Goal: Task Accomplishment & Management: Manage account settings

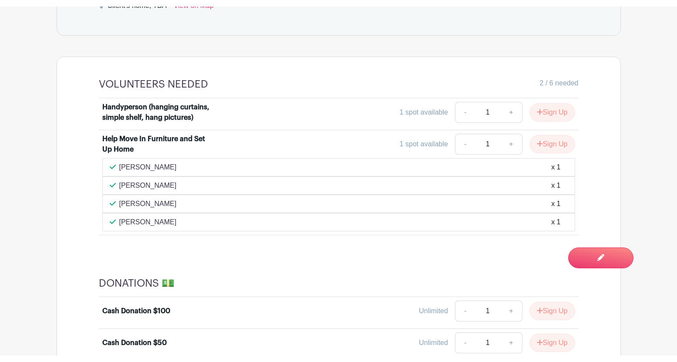
scroll to position [470, 0]
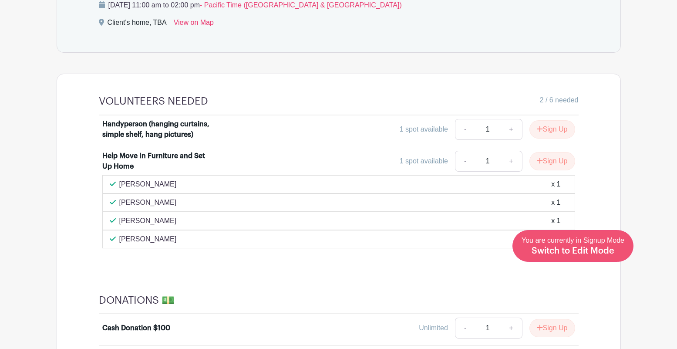
click at [596, 250] on span "Switch to Edit Mode" at bounding box center [573, 251] width 83 height 9
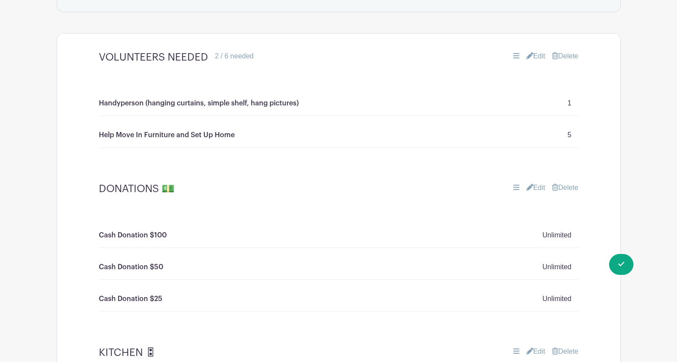
scroll to position [571, 0]
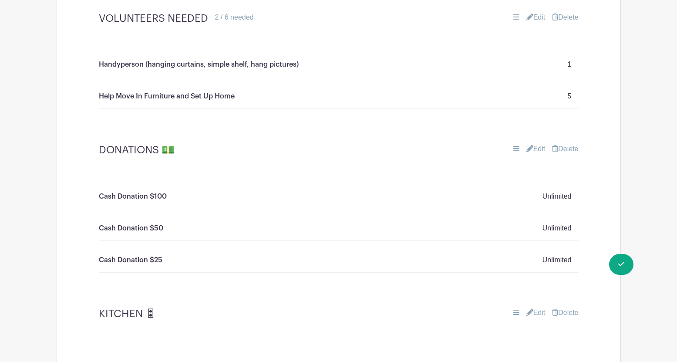
click at [532, 15] on link "Edit" at bounding box center [536, 17] width 19 height 10
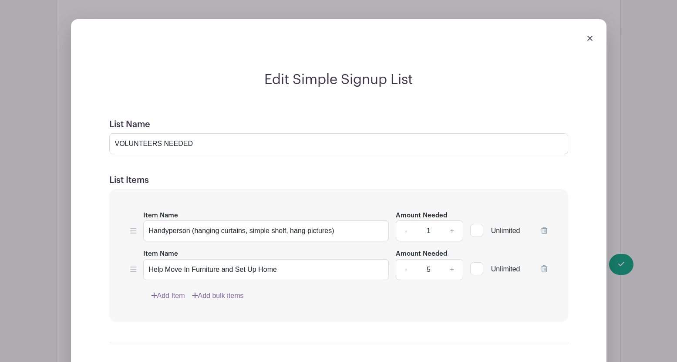
click at [453, 271] on link "+" at bounding box center [452, 269] width 22 height 21
type input "8"
click at [621, 264] on div "Edit Simple Signup List List Name VOLUNTEERS NEEDED List Items Item Name Handyp…" at bounding box center [339, 247] width 564 height 485
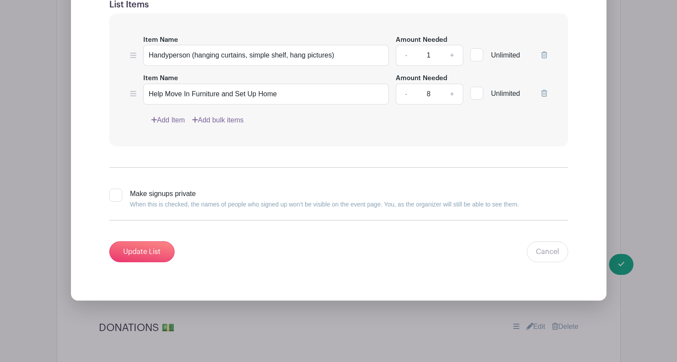
scroll to position [748, 0]
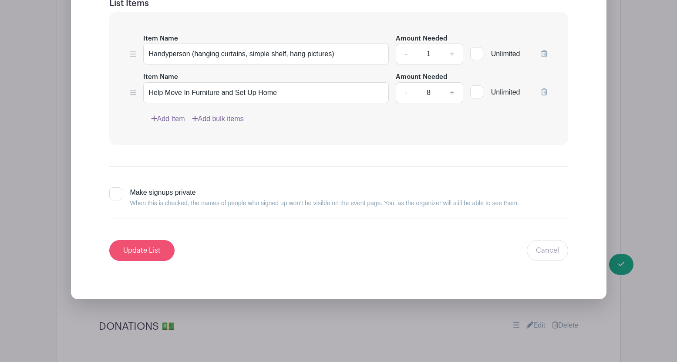
click at [140, 250] on input "Update List" at bounding box center [141, 250] width 65 height 21
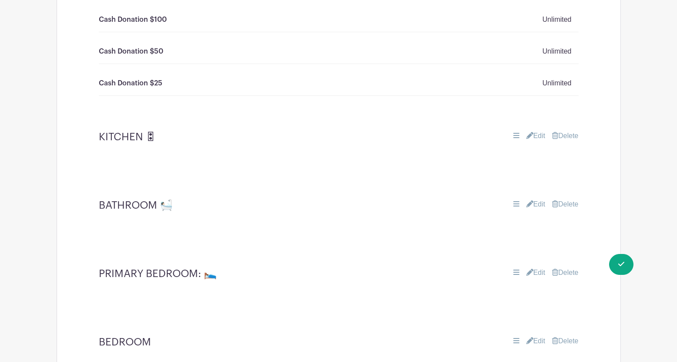
click at [535, 137] on link "Edit" at bounding box center [536, 136] width 19 height 10
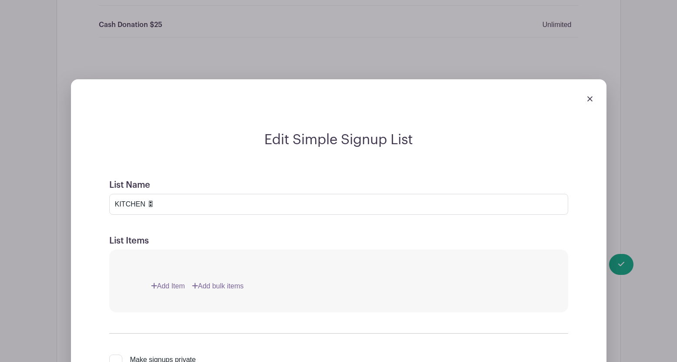
scroll to position [837, 0]
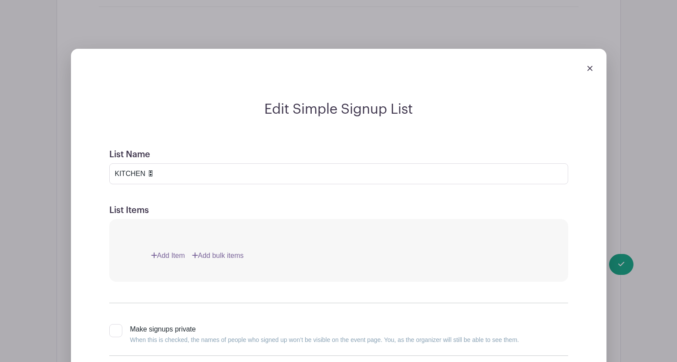
click at [588, 69] on img at bounding box center [590, 68] width 5 height 5
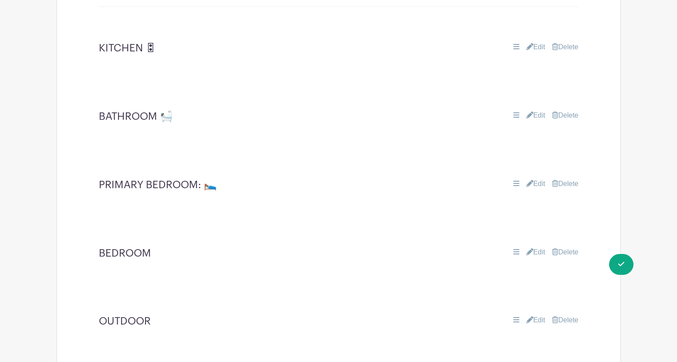
click at [537, 116] on link "Edit" at bounding box center [536, 115] width 19 height 10
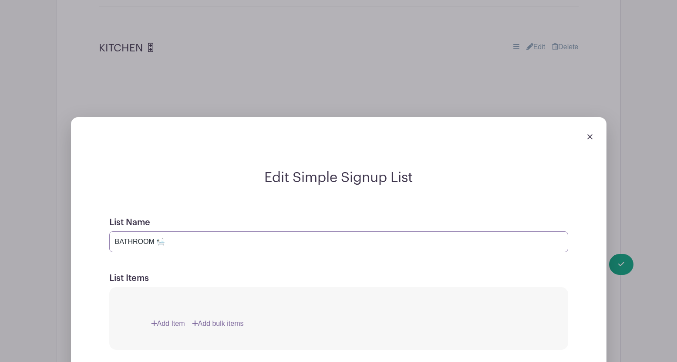
click at [154, 241] on input "BATHROOM 🛀🏻" at bounding box center [338, 241] width 459 height 21
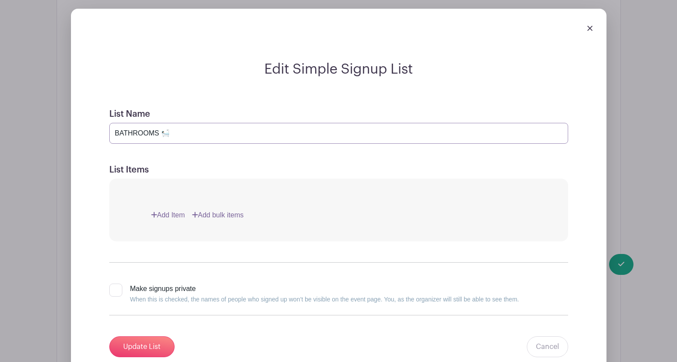
scroll to position [949, 0]
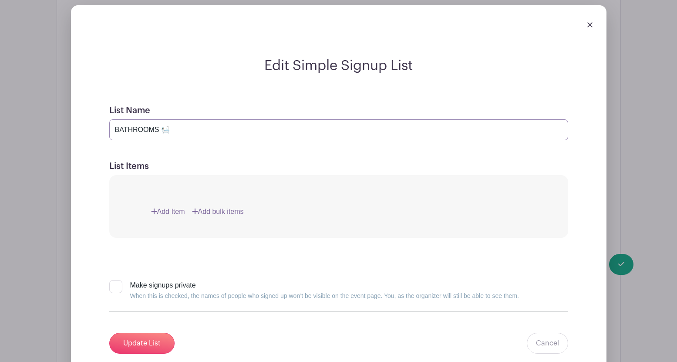
type input "BATHROOM 🛀🏻"
click at [169, 210] on link "Add Item" at bounding box center [168, 211] width 34 height 10
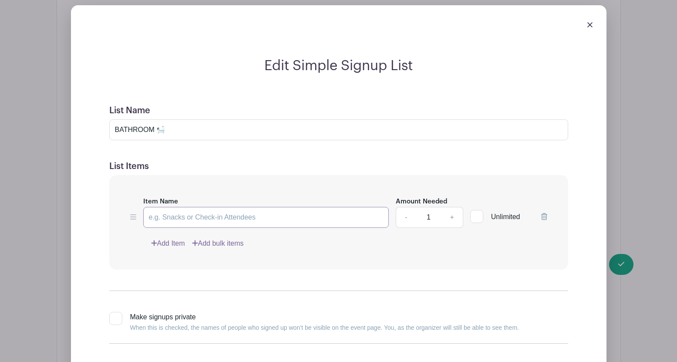
click at [162, 217] on input "Item Name" at bounding box center [266, 217] width 246 height 21
type input "Bathroom rug set"
click at [171, 242] on link "Add Item" at bounding box center [168, 243] width 34 height 10
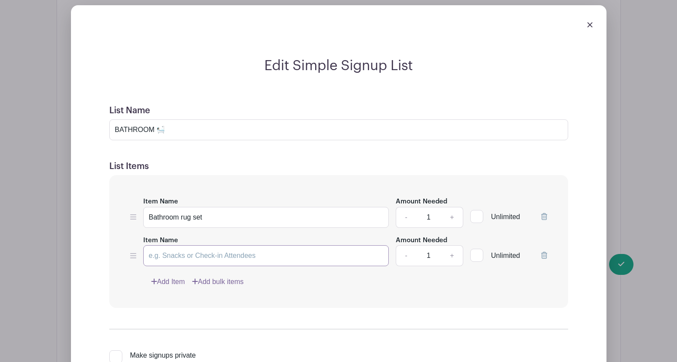
click at [166, 260] on input "Item Name" at bounding box center [266, 255] width 246 height 21
type input "S"
type input "T"
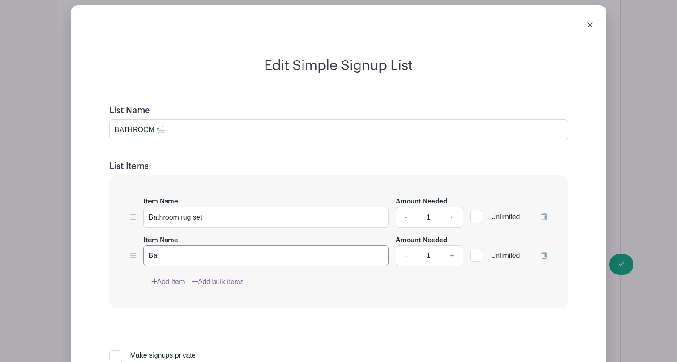
click at [166, 259] on input "Ba" at bounding box center [266, 255] width 246 height 21
type input "Bath towels"
click at [451, 257] on link "+" at bounding box center [452, 255] width 22 height 21
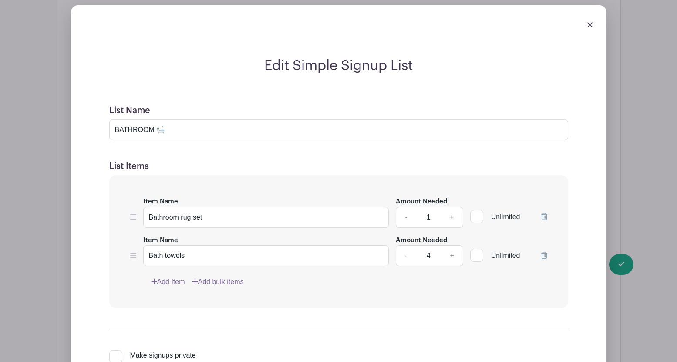
click at [451, 257] on link "+" at bounding box center [452, 255] width 22 height 21
click at [405, 256] on link "-" at bounding box center [406, 255] width 20 height 21
click at [453, 255] on link "+" at bounding box center [452, 255] width 22 height 21
type input "6"
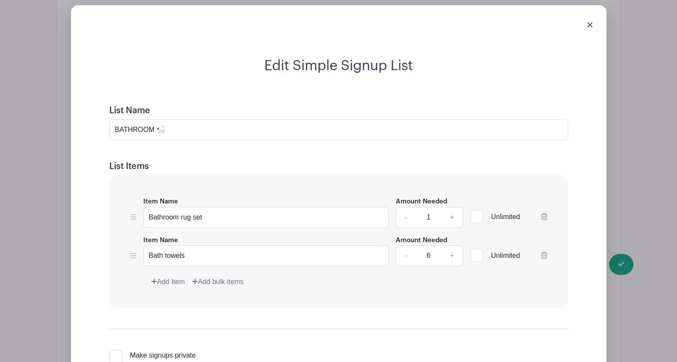
click at [175, 280] on link "Add Item" at bounding box center [168, 282] width 34 height 10
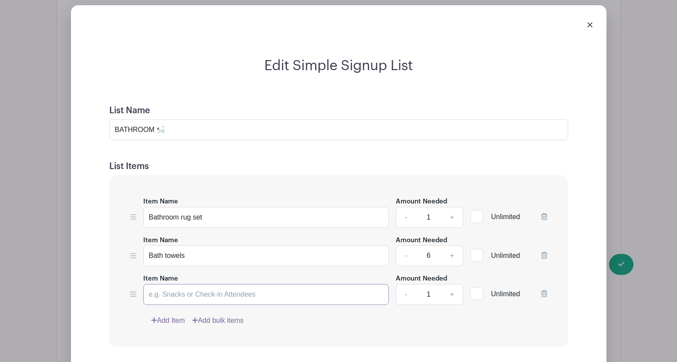
click at [170, 296] on input "Item Name" at bounding box center [266, 294] width 246 height 21
type input "Hand towels"
click at [453, 295] on link "+" at bounding box center [452, 294] width 22 height 21
click at [452, 295] on link "+" at bounding box center [452, 294] width 22 height 21
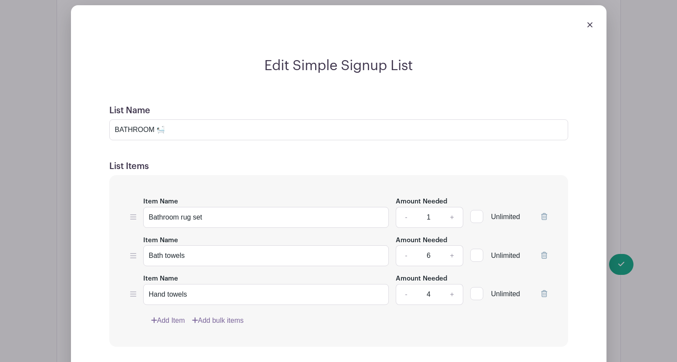
click at [452, 295] on link "+" at bounding box center [452, 294] width 22 height 21
type input "6"
click at [162, 319] on link "Add Item" at bounding box center [168, 320] width 34 height 10
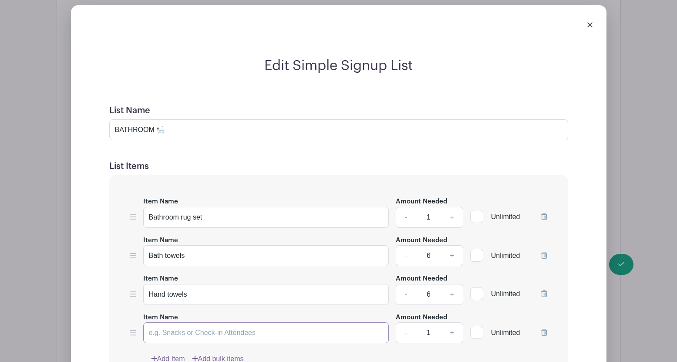
click at [164, 330] on input "Item Name" at bounding box center [266, 332] width 246 height 21
type input "Washcloths"
click at [452, 333] on link "+" at bounding box center [452, 332] width 22 height 21
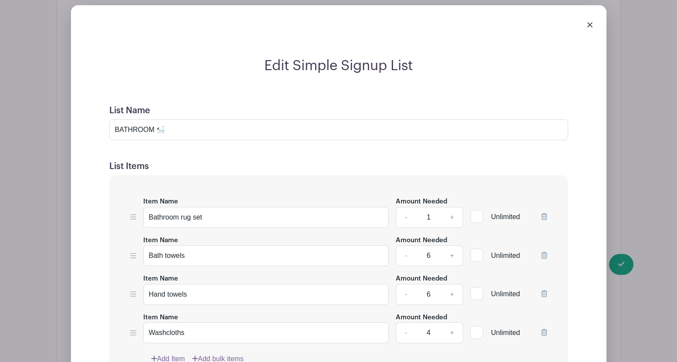
click at [452, 333] on link "+" at bounding box center [452, 332] width 22 height 21
click at [406, 332] on link "-" at bounding box center [406, 332] width 20 height 21
type input "6"
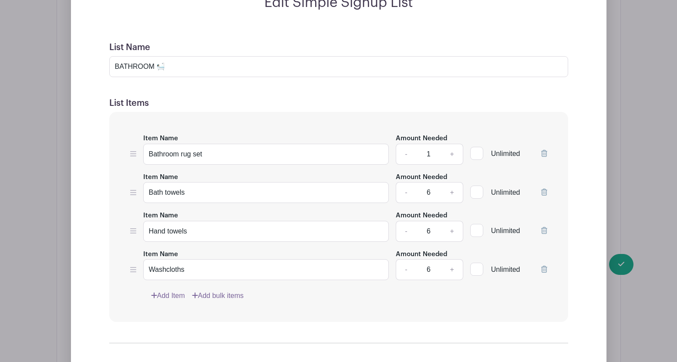
scroll to position [1004, 0]
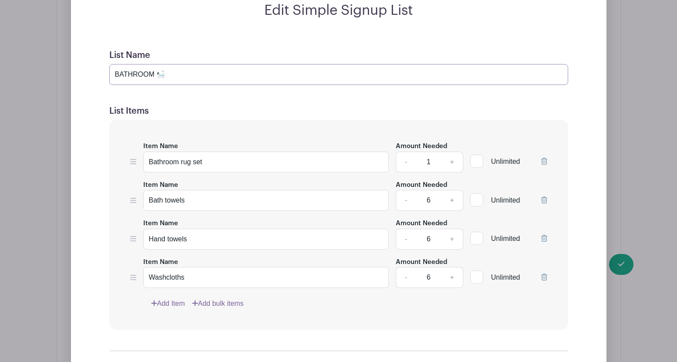
click at [115, 74] on input "BATHROOM 🛀🏻" at bounding box center [338, 74] width 459 height 21
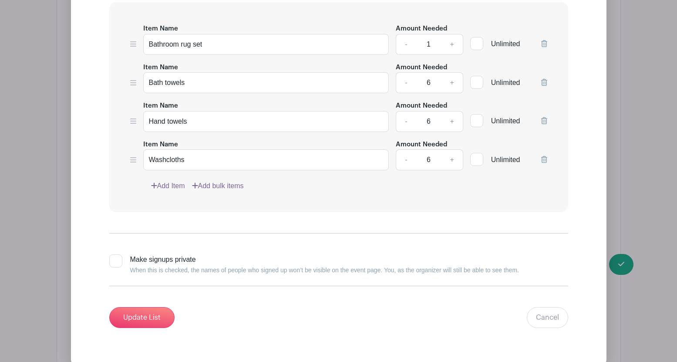
scroll to position [1150, 0]
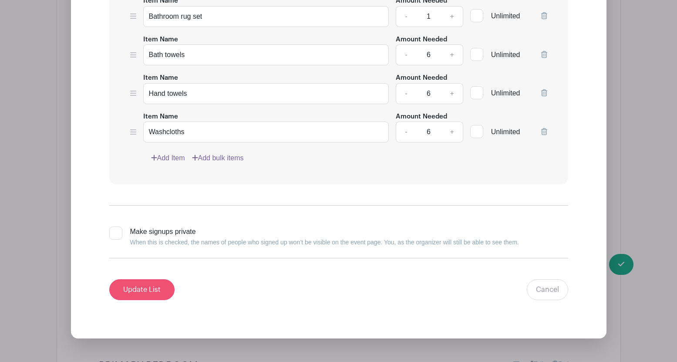
type input "KID/MAIN BATHROOM 🛀🏻"
click at [146, 290] on input "Update List" at bounding box center [141, 289] width 65 height 21
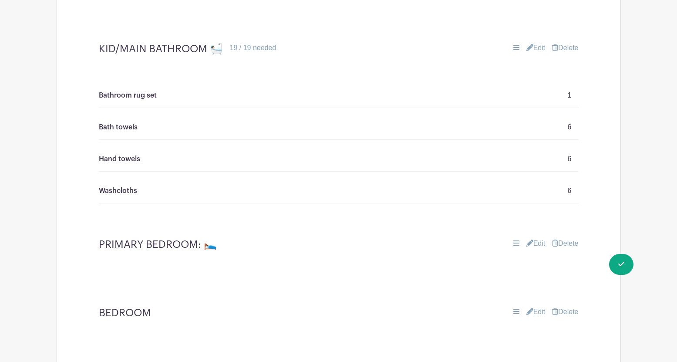
scroll to position [901, 0]
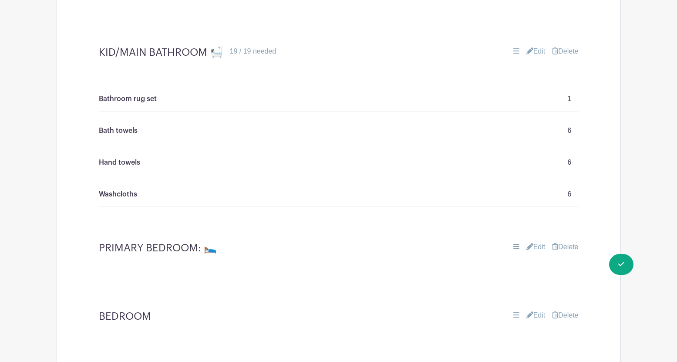
click at [535, 246] on link "Edit" at bounding box center [536, 247] width 19 height 10
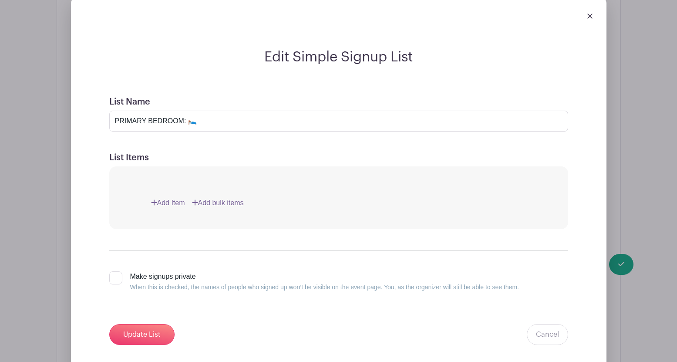
scroll to position [1154, 0]
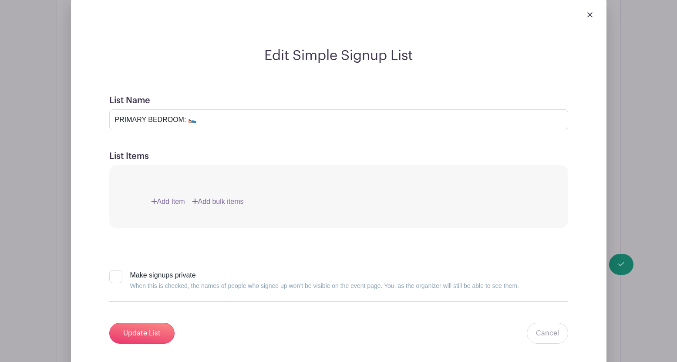
click at [167, 202] on link "Add Item" at bounding box center [168, 201] width 34 height 10
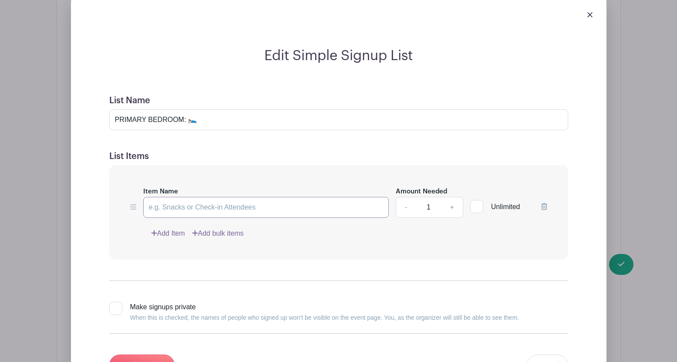
click at [170, 206] on input "Item Name" at bounding box center [266, 207] width 246 height 21
type input "Queen size sheet set"
click at [170, 235] on link "Add Item" at bounding box center [168, 233] width 34 height 10
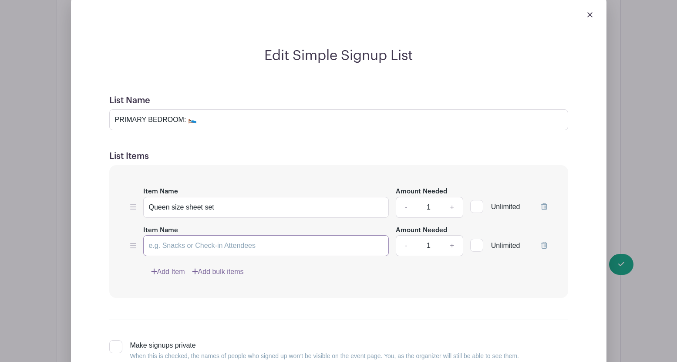
click at [177, 246] on input "Item Name" at bounding box center [266, 245] width 246 height 21
type input "Queen size comforter"
click at [170, 271] on link "Add Item" at bounding box center [168, 272] width 34 height 10
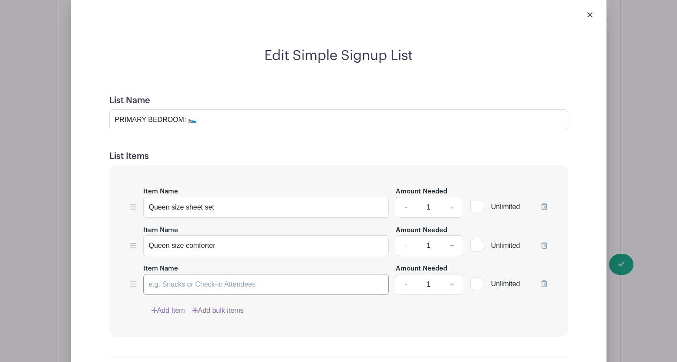
click at [170, 278] on input "Item Name" at bounding box center [266, 284] width 246 height 21
type input "B"
type input "Pillows"
click at [453, 285] on link "+" at bounding box center [452, 284] width 22 height 21
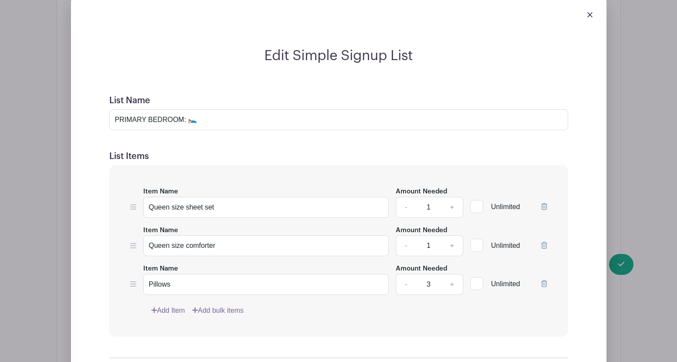
click at [453, 285] on link "+" at bounding box center [452, 284] width 22 height 21
type input "4"
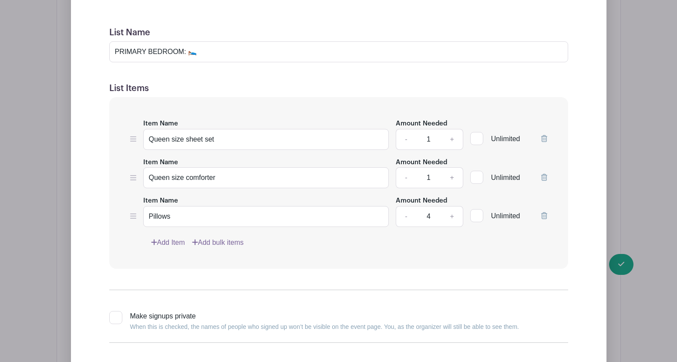
scroll to position [1236, 0]
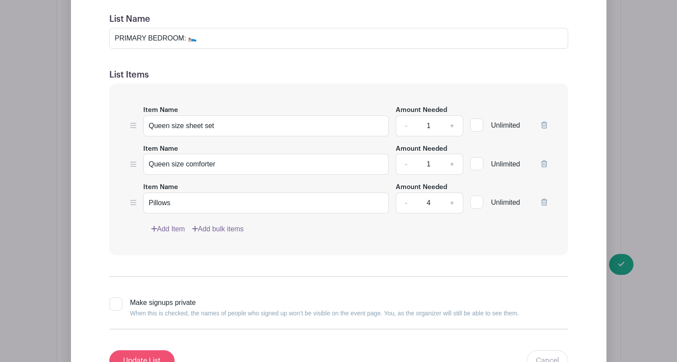
click at [137, 349] on input "Update List" at bounding box center [141, 360] width 65 height 21
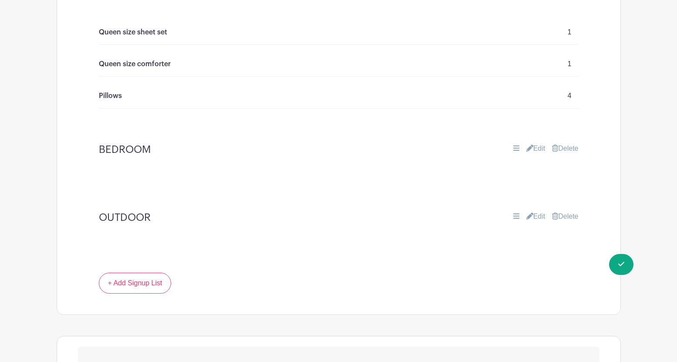
scroll to position [1082, 0]
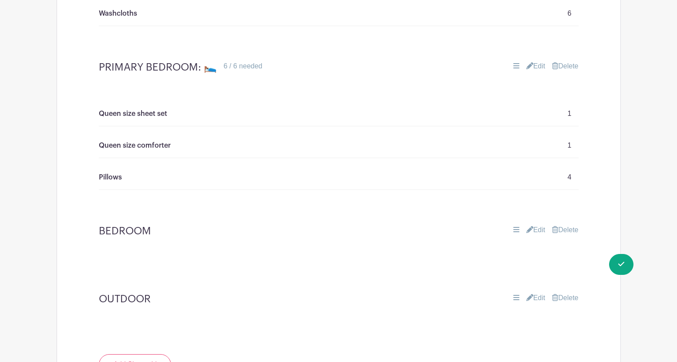
click at [537, 229] on link "Edit" at bounding box center [536, 230] width 19 height 10
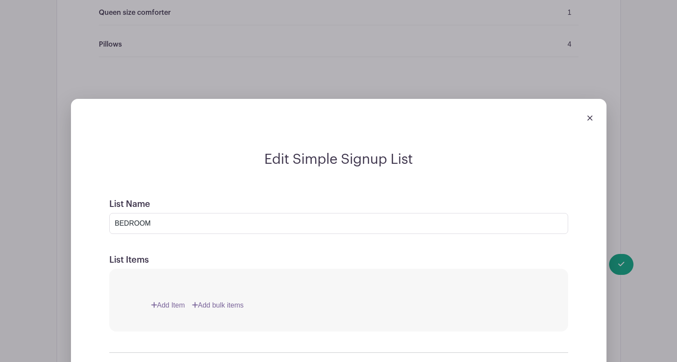
scroll to position [1217, 0]
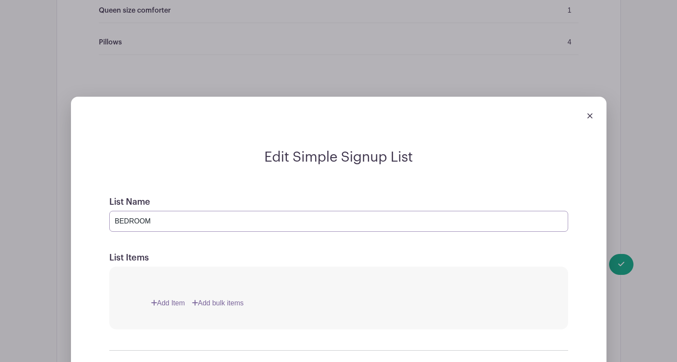
click at [116, 219] on input "BEDROOM" at bounding box center [338, 221] width 459 height 21
type input "GIRLS' BEDROOM"
click at [170, 301] on link "Add Item" at bounding box center [168, 303] width 34 height 10
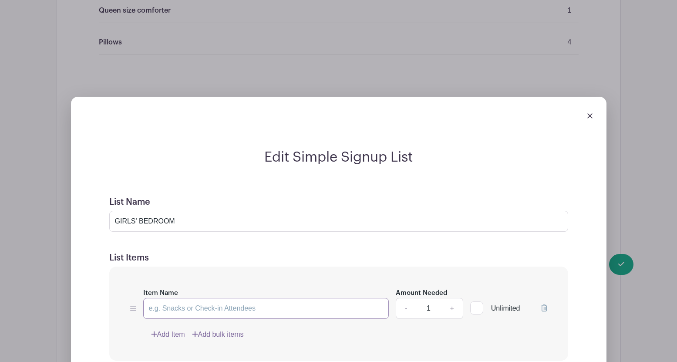
click at [173, 309] on input "Item Name" at bounding box center [266, 308] width 246 height 21
type input "Twin sheet set"
click at [453, 307] on link "+" at bounding box center [452, 308] width 22 height 21
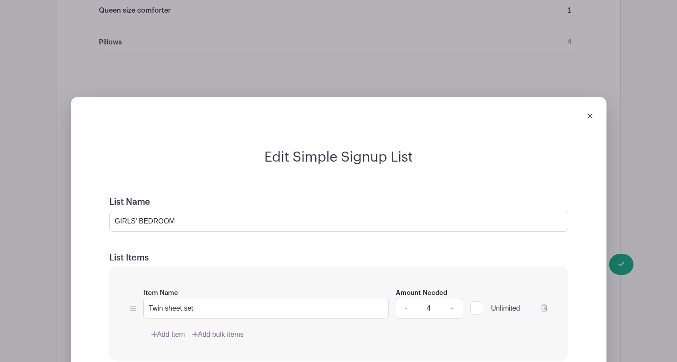
click at [405, 309] on link "-" at bounding box center [406, 308] width 20 height 21
type input "3"
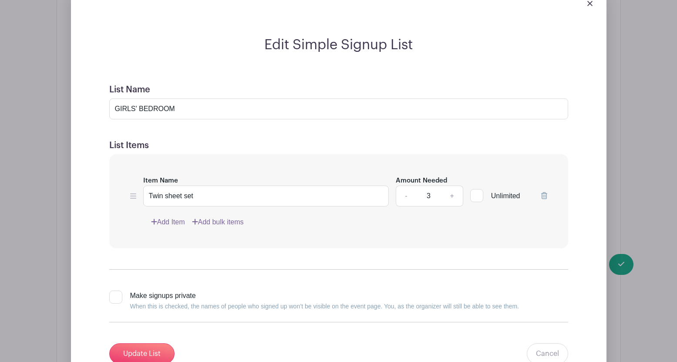
scroll to position [1330, 0]
click at [205, 193] on input "Twin sheet set" at bounding box center [266, 194] width 246 height 21
type input "Twin sheet set (pink or blue)"
click at [179, 220] on link "Add Item" at bounding box center [168, 221] width 34 height 10
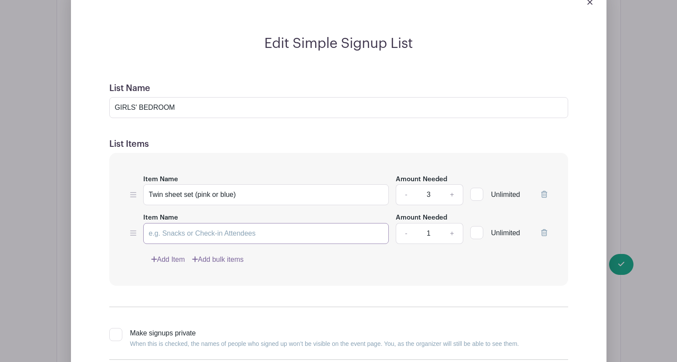
click at [166, 233] on input "Item Name" at bounding box center [266, 233] width 246 height 21
type input "Pillows"
click at [453, 233] on link "+" at bounding box center [452, 233] width 22 height 21
type input "3"
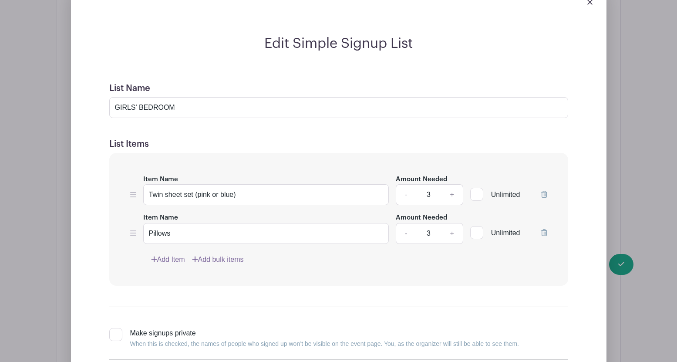
click at [173, 258] on link "Add Item" at bounding box center [168, 259] width 34 height 10
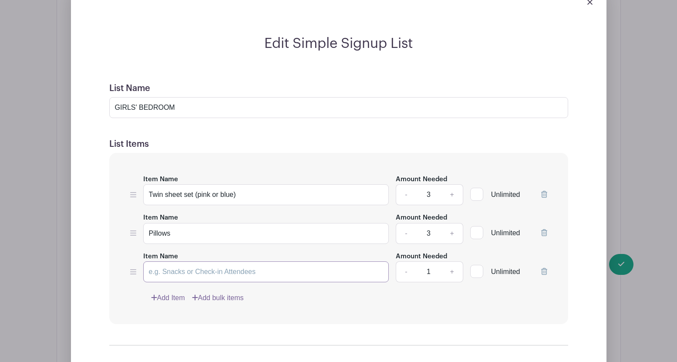
click at [166, 271] on input "Item Name" at bounding box center [266, 271] width 246 height 21
type input "Twin comforter"
click at [453, 271] on link "+" at bounding box center [452, 271] width 22 height 21
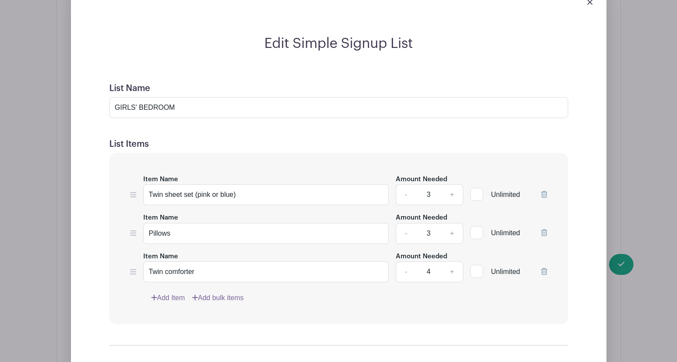
click at [403, 270] on link "-" at bounding box center [406, 271] width 20 height 21
type input "3"
click at [170, 298] on link "Add Item" at bounding box center [168, 298] width 34 height 10
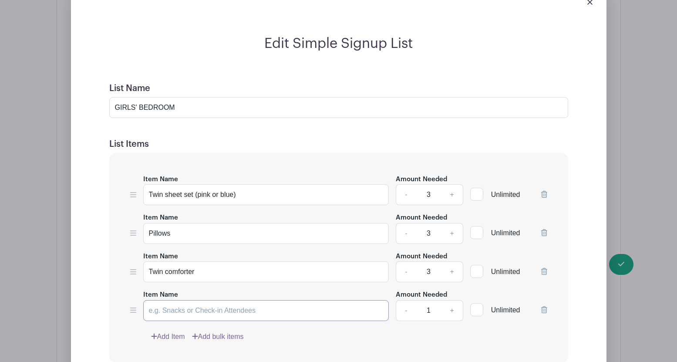
click at [165, 309] on input "Item Name" at bounding box center [266, 310] width 246 height 21
type input "Twin blanket"
click at [453, 308] on link "+" at bounding box center [452, 310] width 22 height 21
type input "3"
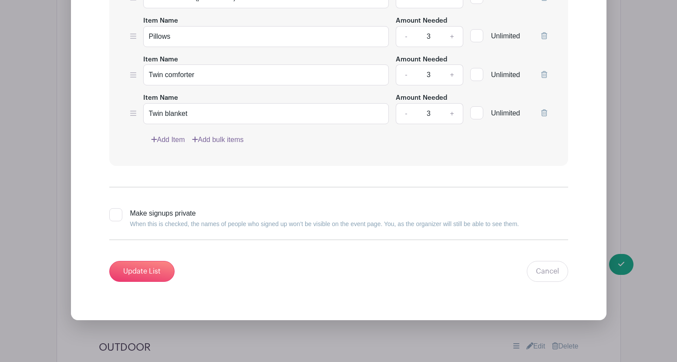
scroll to position [1531, 0]
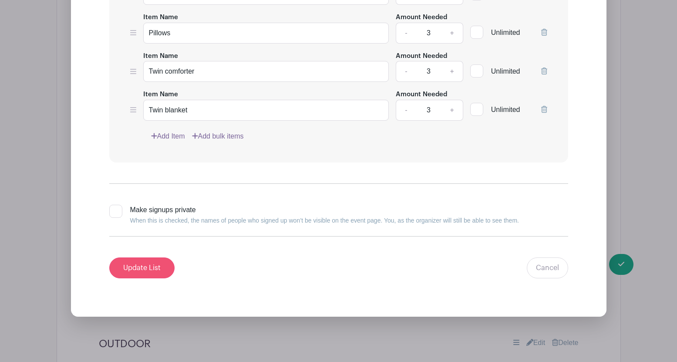
click at [136, 267] on input "Update List" at bounding box center [141, 267] width 65 height 21
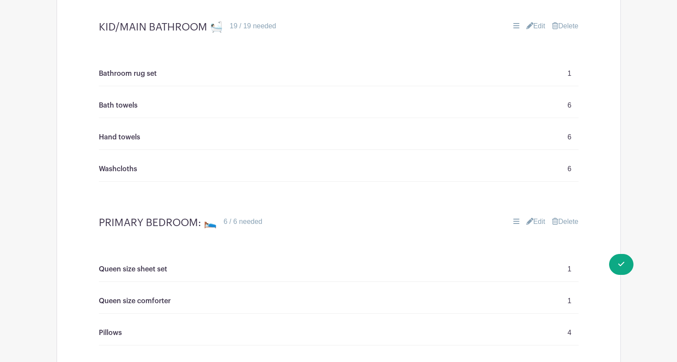
scroll to position [857, 0]
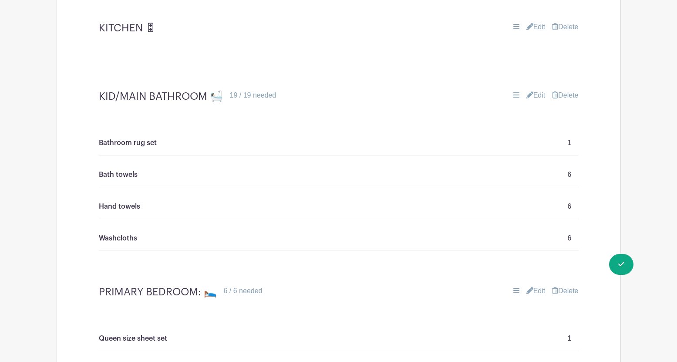
click at [538, 94] on link "Edit" at bounding box center [536, 95] width 19 height 10
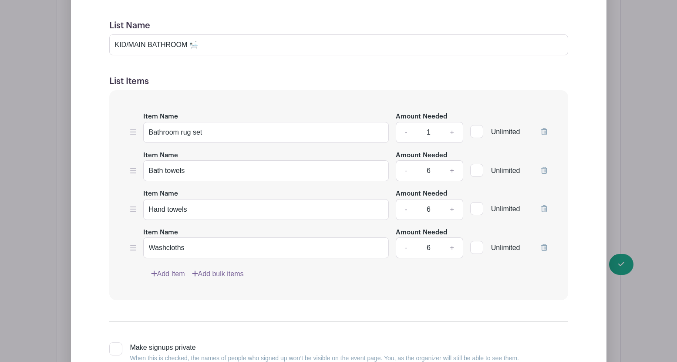
scroll to position [1037, 0]
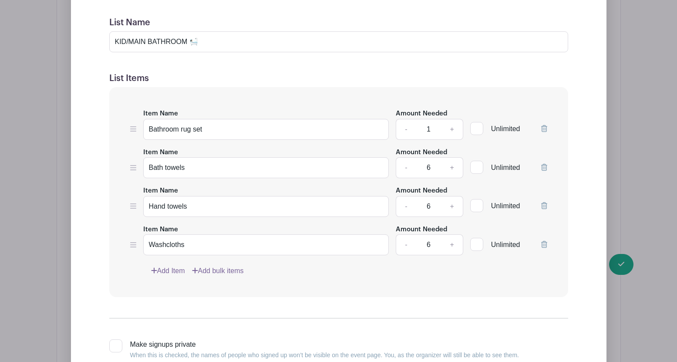
click at [176, 271] on link "Add Item" at bounding box center [168, 271] width 34 height 10
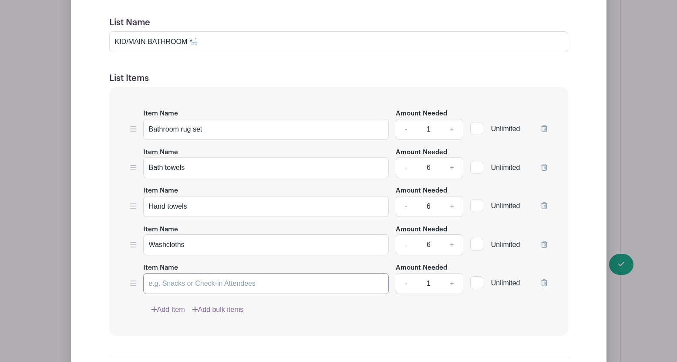
click at [166, 284] on input "Item Name" at bounding box center [266, 283] width 246 height 21
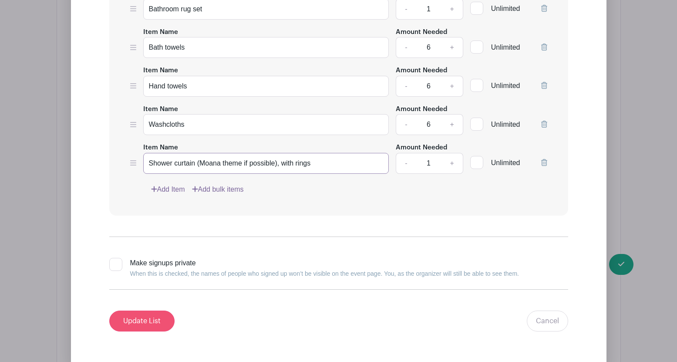
type input "Shower curtain (Moana theme if possible), with rings"
click at [149, 324] on input "Update List" at bounding box center [141, 321] width 65 height 21
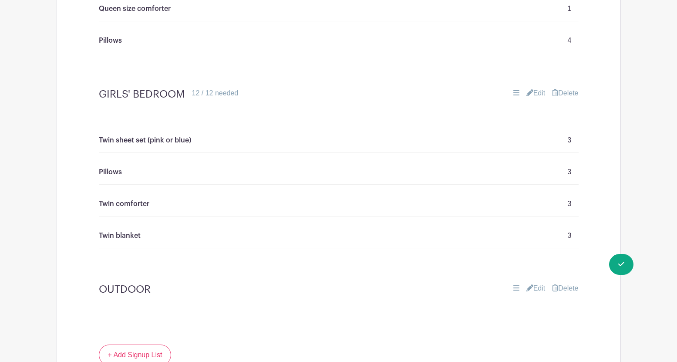
scroll to position [1302, 0]
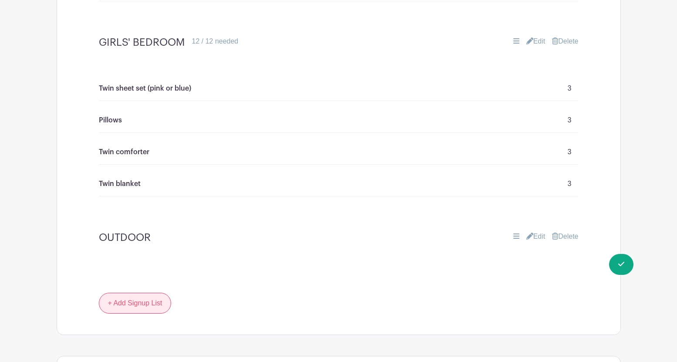
click at [129, 305] on link "+ Add Signup List" at bounding box center [135, 303] width 73 height 21
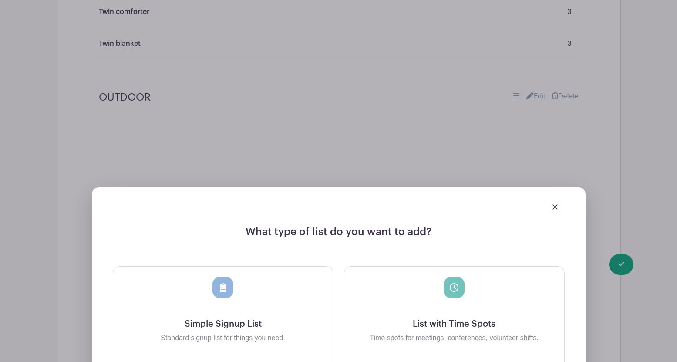
scroll to position [1449, 0]
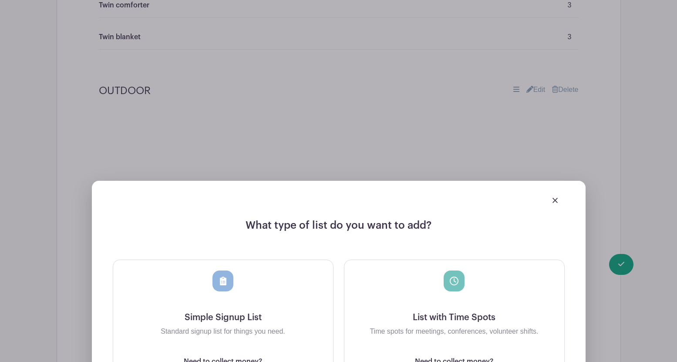
click at [221, 278] on icon at bounding box center [223, 281] width 7 height 9
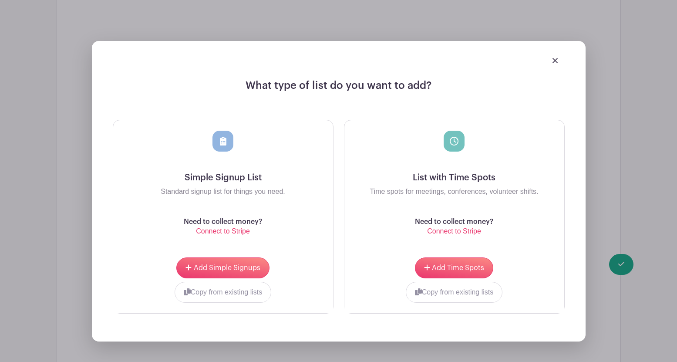
scroll to position [1589, 0]
click at [214, 264] on span "Add Simple Signups" at bounding box center [227, 267] width 67 height 7
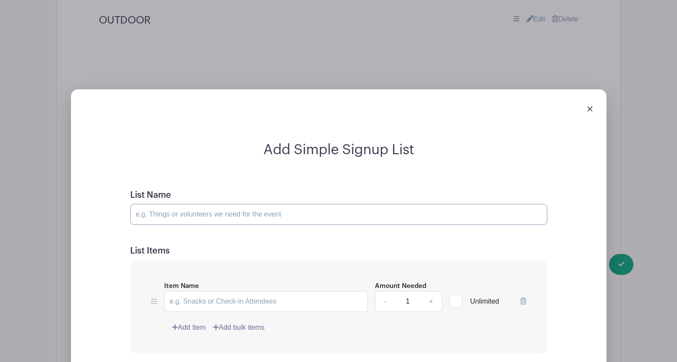
click at [158, 212] on input "List Name" at bounding box center [338, 214] width 417 height 21
type input "BOY BEDROOM"
click at [187, 297] on input "Item Name" at bounding box center [266, 301] width 204 height 21
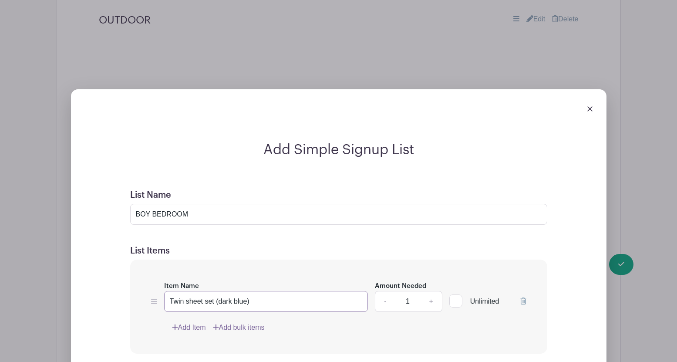
scroll to position [1590, 0]
type input "Twin sheet set (dark blue)"
click at [196, 322] on link "Add Item" at bounding box center [189, 327] width 34 height 10
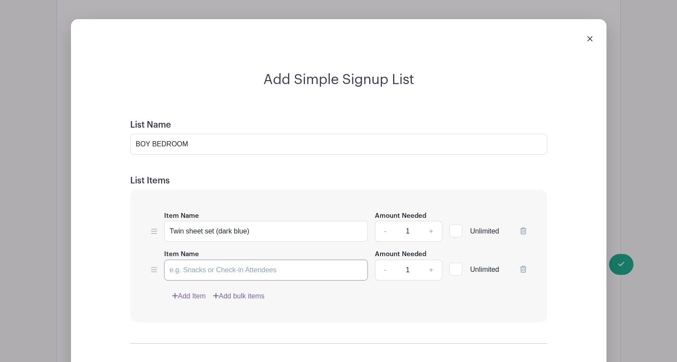
click at [189, 267] on input "Item Name" at bounding box center [266, 270] width 204 height 21
type input "Pillows"
click at [430, 268] on link "+" at bounding box center [431, 270] width 22 height 21
type input "2"
click at [189, 295] on link "Add Item" at bounding box center [189, 296] width 34 height 10
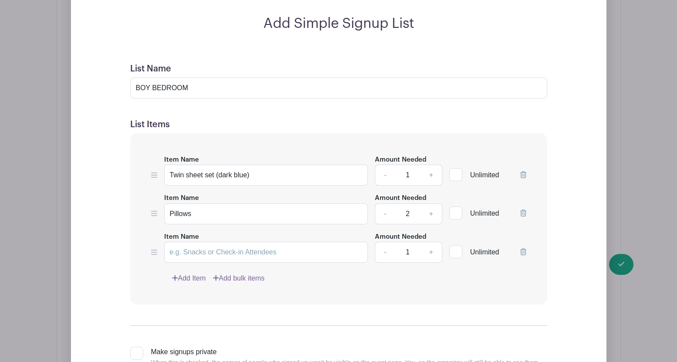
scroll to position [1672, 0]
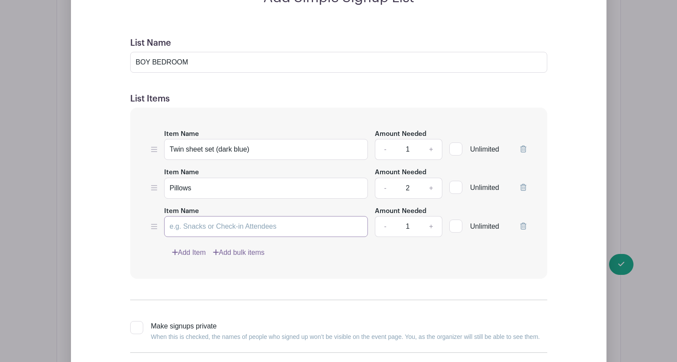
click at [183, 227] on input "Item Name" at bounding box center [266, 226] width 204 height 21
type input "Comforter"
click at [250, 149] on input "Twin sheet set (dark blue)" at bounding box center [266, 149] width 204 height 21
click at [253, 152] on input "Twin sheet set (dark blue)" at bounding box center [266, 149] width 204 height 21
type input "Twin sheet set (dark blue or blue pattern)"
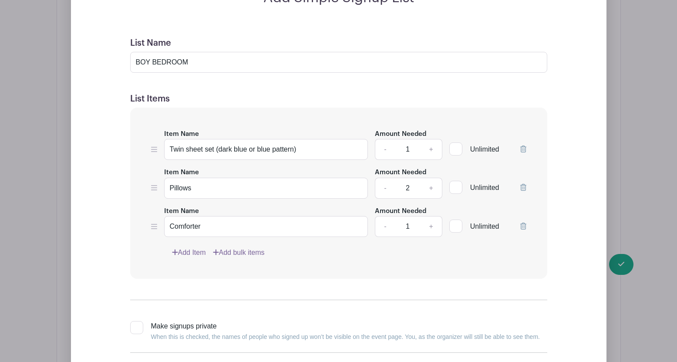
click at [201, 251] on link "Add Item" at bounding box center [189, 252] width 34 height 10
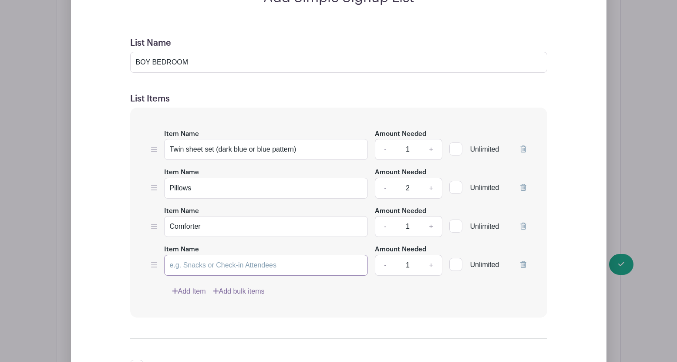
click at [187, 264] on input "Item Name" at bounding box center [266, 265] width 204 height 21
type input "Blanket"
click at [190, 291] on link "Add Item" at bounding box center [189, 291] width 34 height 10
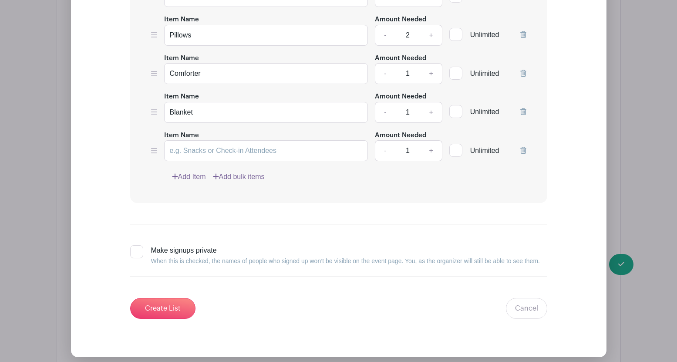
scroll to position [1846, 0]
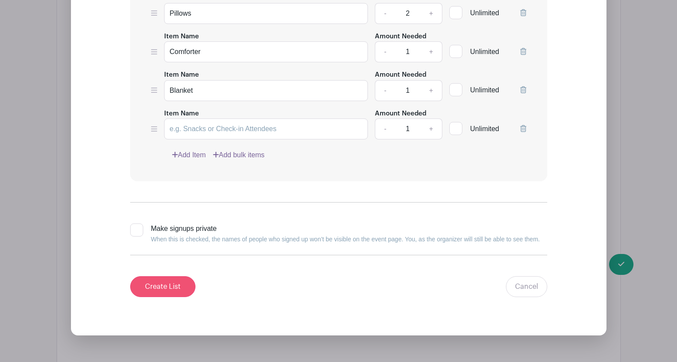
click at [159, 288] on input "Create List" at bounding box center [162, 286] width 65 height 21
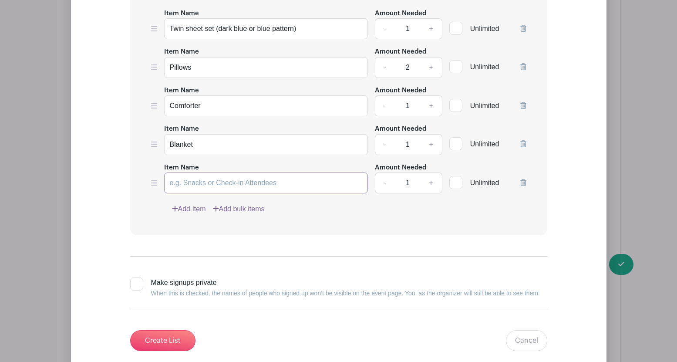
scroll to position [1793, 0]
click at [524, 181] on icon at bounding box center [524, 181] width 6 height 7
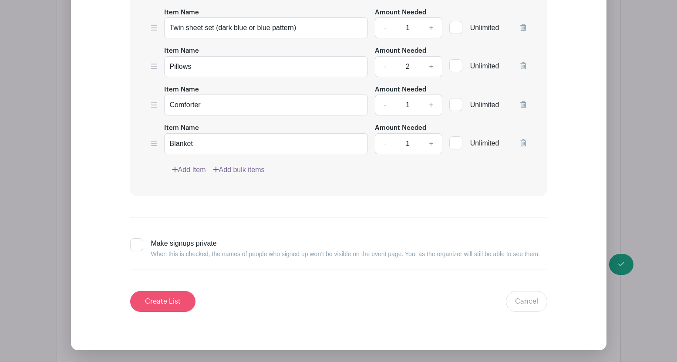
click at [163, 301] on input "Create List" at bounding box center [162, 301] width 65 height 21
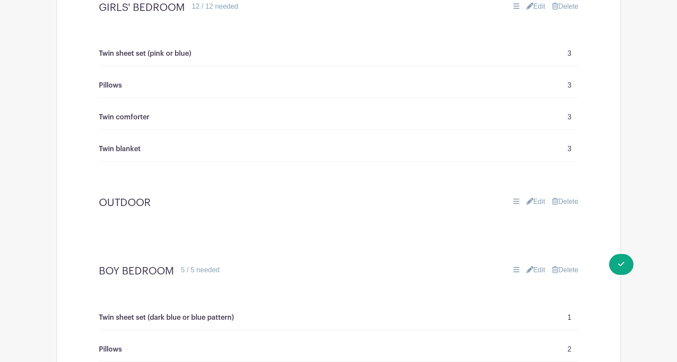
scroll to position [1339, 0]
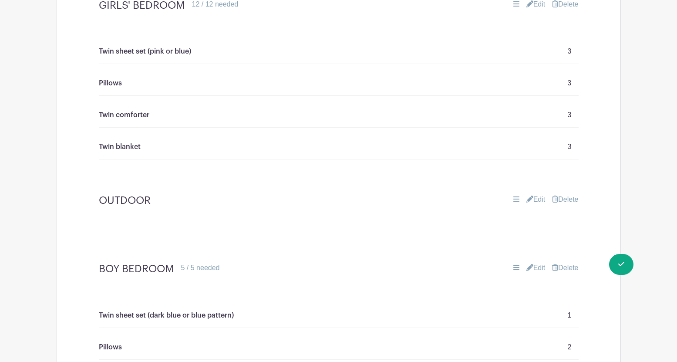
click at [535, 197] on link "Edit" at bounding box center [536, 199] width 19 height 10
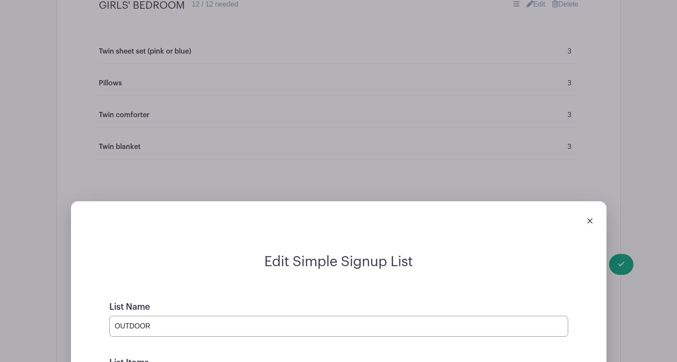
drag, startPoint x: 152, startPoint y: 325, endPoint x: 112, endPoint y: 321, distance: 39.9
click at [112, 321] on input "OUTDOOR" at bounding box center [338, 326] width 459 height 21
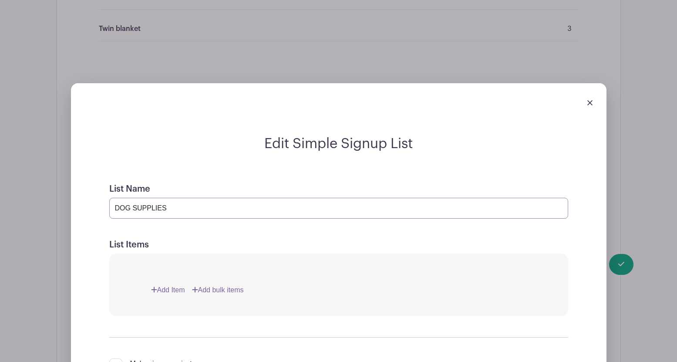
scroll to position [1480, 0]
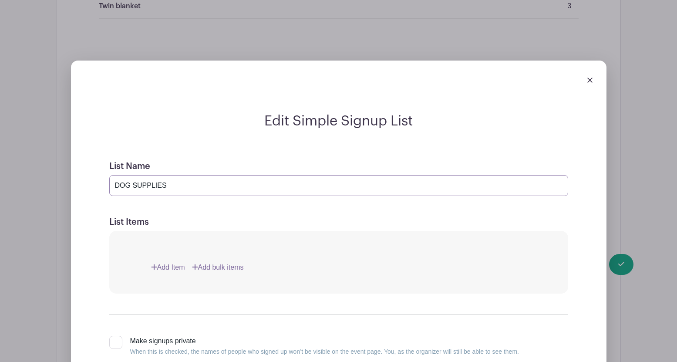
type input "DOG SUPPLIES"
click at [173, 266] on link "Add Item" at bounding box center [168, 267] width 34 height 10
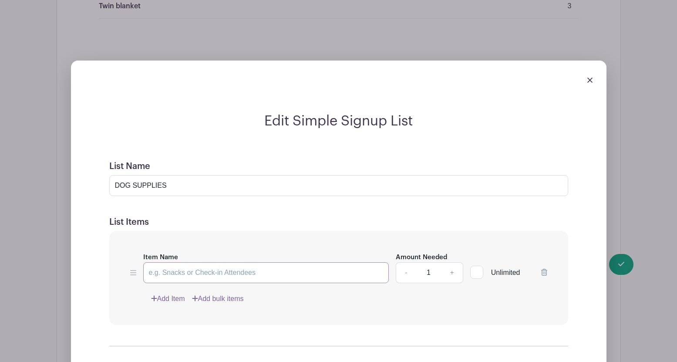
click at [173, 266] on input "Item Name" at bounding box center [266, 272] width 246 height 21
type input "Collar for small breed ([GEOGRAPHIC_DATA])"
click at [166, 297] on link "Add Item" at bounding box center [168, 299] width 34 height 10
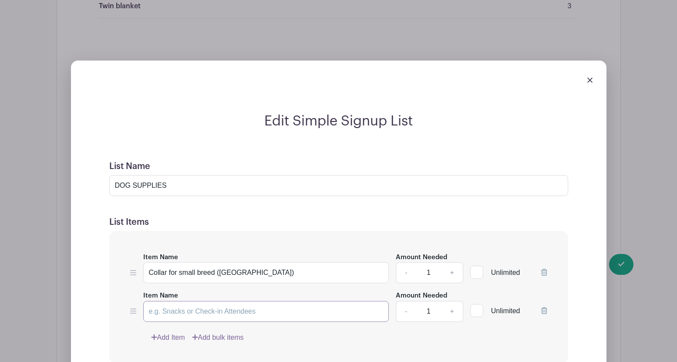
click at [164, 311] on input "Item Name" at bounding box center [266, 311] width 246 height 21
type input "Dog bed for small breed"
click at [161, 338] on link "Add Item" at bounding box center [168, 337] width 34 height 10
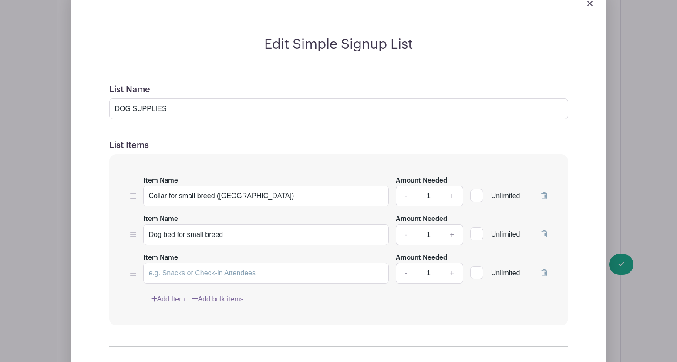
scroll to position [1566, 0]
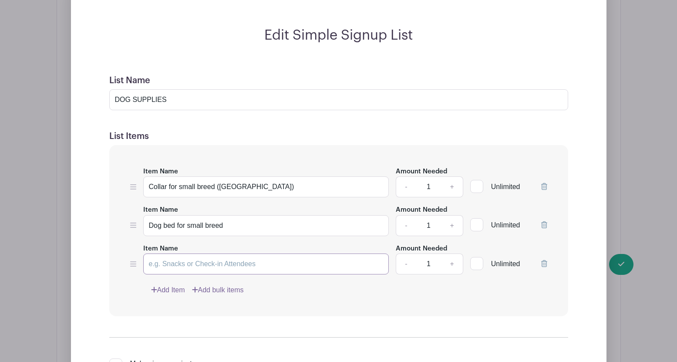
click at [169, 267] on input "Item Name" at bounding box center [266, 264] width 246 height 21
type input "Chew toys"
click at [453, 264] on link "+" at bounding box center [452, 264] width 22 height 21
type input "2"
click at [178, 287] on link "Add Item" at bounding box center [168, 290] width 34 height 10
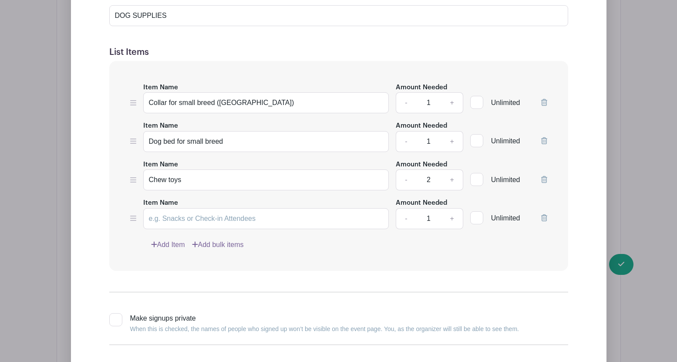
scroll to position [1652, 0]
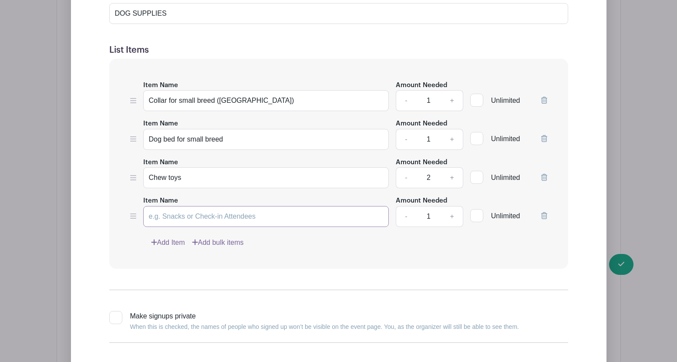
click at [167, 217] on input "Item Name" at bounding box center [266, 216] width 246 height 21
type input "Dog kibble"
click at [173, 244] on link "Add Item" at bounding box center [168, 242] width 34 height 10
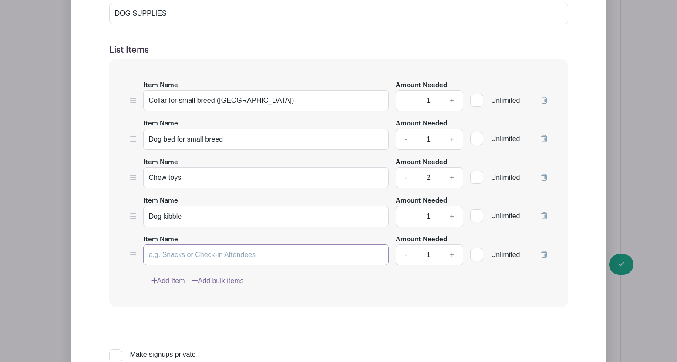
click at [166, 255] on input "Item Name" at bounding box center [266, 254] width 246 height 21
type input "Leash for small breed"
click at [181, 280] on link "Add Item" at bounding box center [168, 281] width 34 height 10
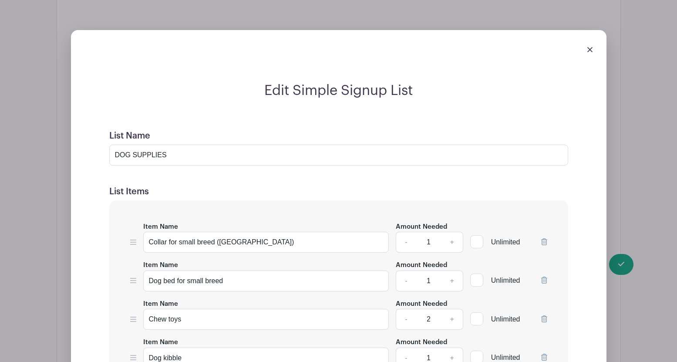
scroll to position [1684, 0]
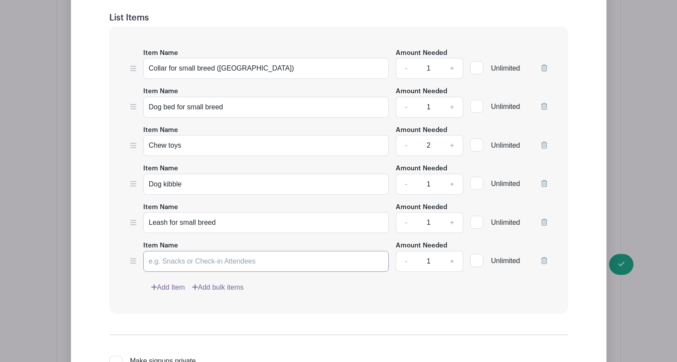
click at [178, 267] on input "Item Name" at bounding box center [266, 261] width 246 height 21
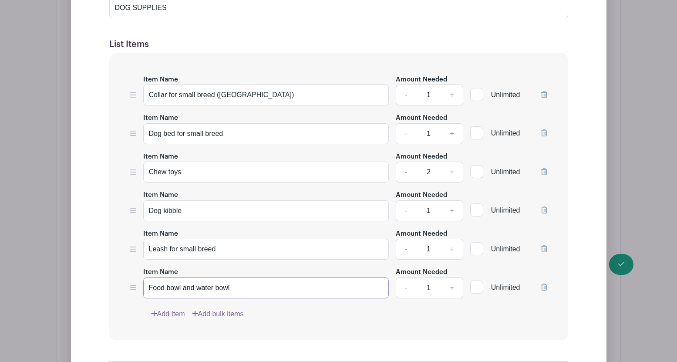
scroll to position [1768, 0]
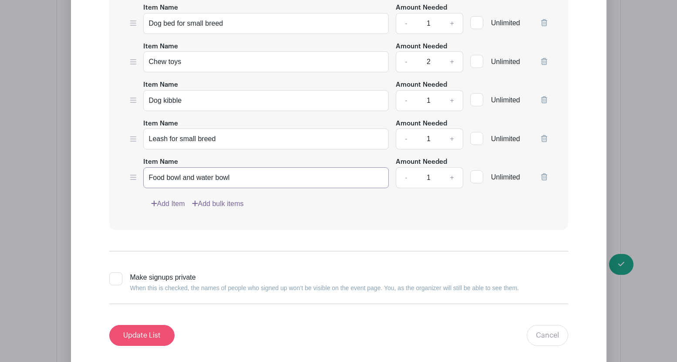
type input "Food bowl and water bowl"
click at [135, 332] on input "Update List" at bounding box center [141, 335] width 65 height 21
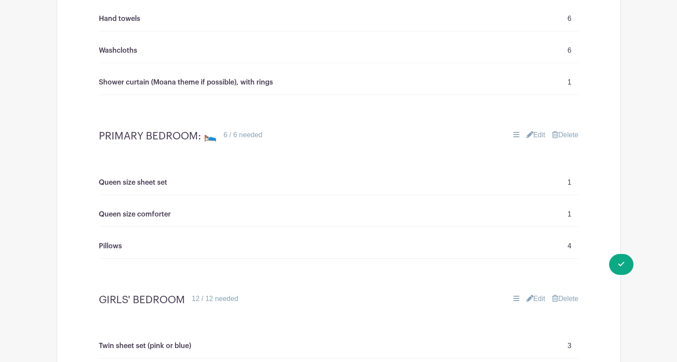
scroll to position [1121, 0]
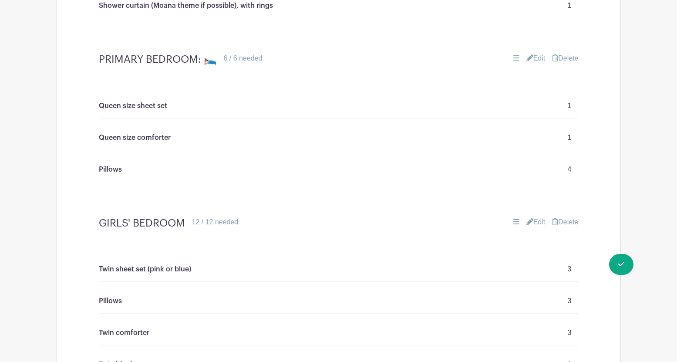
click at [535, 55] on link "Edit" at bounding box center [536, 58] width 19 height 10
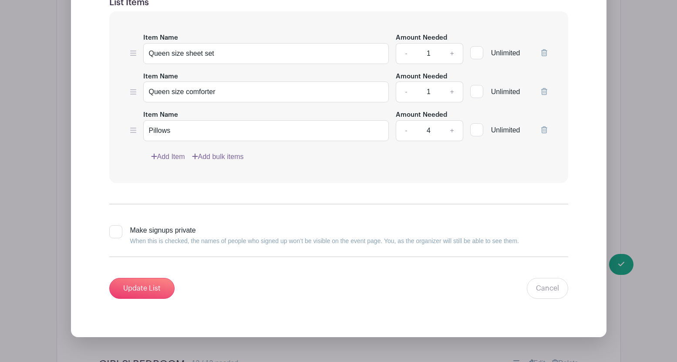
scroll to position [1245, 0]
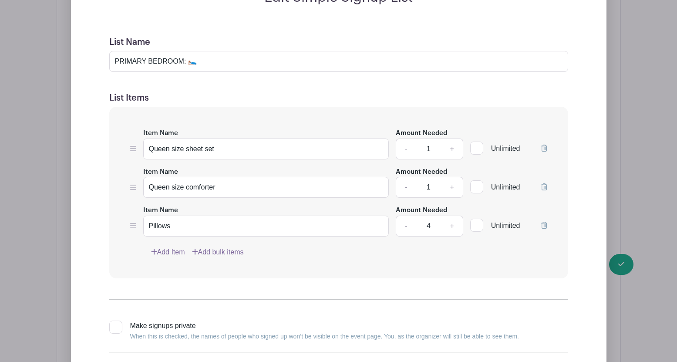
click at [168, 251] on link "Add Item" at bounding box center [168, 252] width 34 height 10
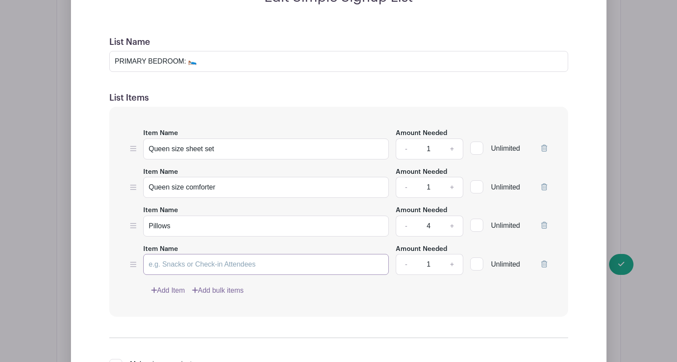
click at [167, 264] on input "Item Name" at bounding box center [266, 264] width 246 height 21
type input "Shower curtain"
click at [165, 288] on link "Add Item" at bounding box center [168, 290] width 34 height 10
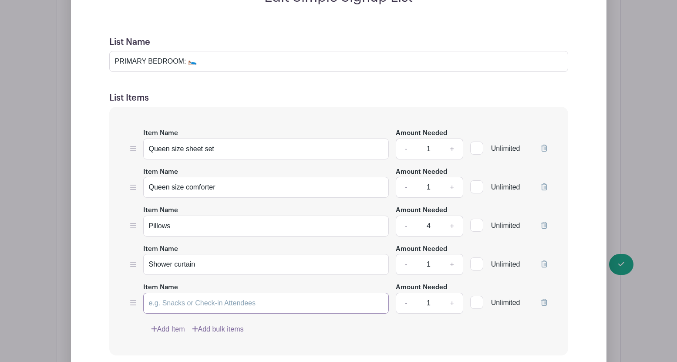
click at [162, 302] on input "Item Name" at bounding box center [266, 303] width 246 height 21
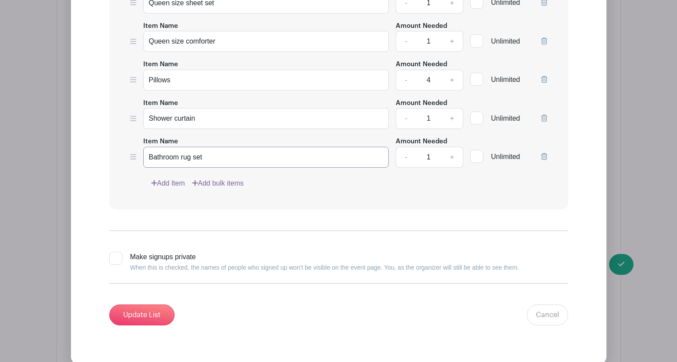
scroll to position [1407, 0]
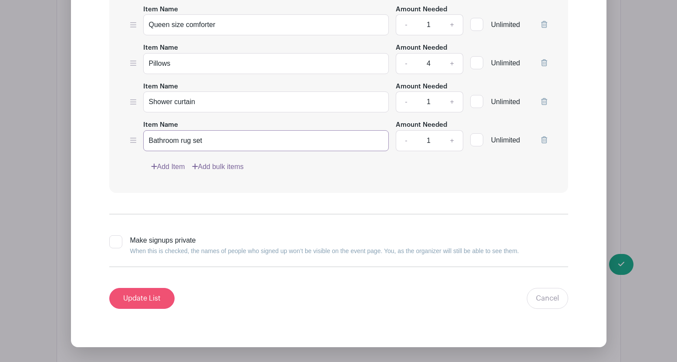
type input "Bathroom rug set"
click at [139, 303] on input "Update List" at bounding box center [141, 298] width 65 height 21
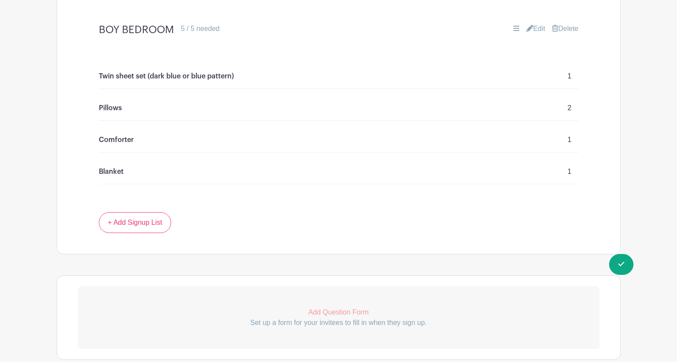
scroll to position [1834, 0]
click at [144, 218] on link "+ Add Signup List" at bounding box center [135, 220] width 73 height 21
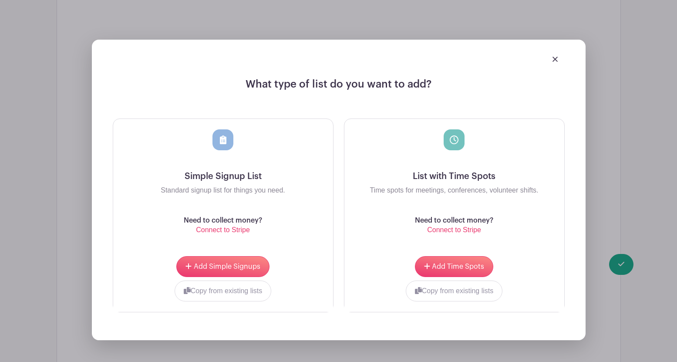
scroll to position [2046, 0]
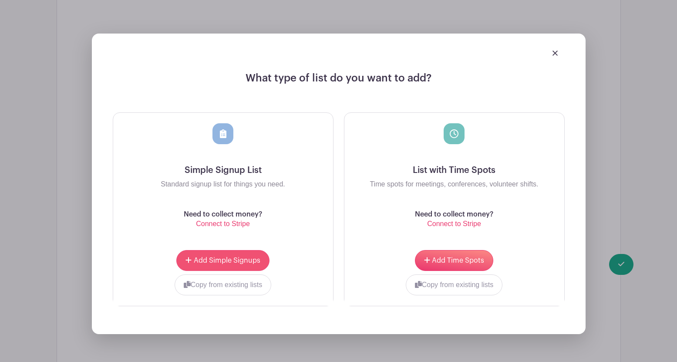
click at [215, 261] on span "Add Simple Signups" at bounding box center [227, 260] width 67 height 7
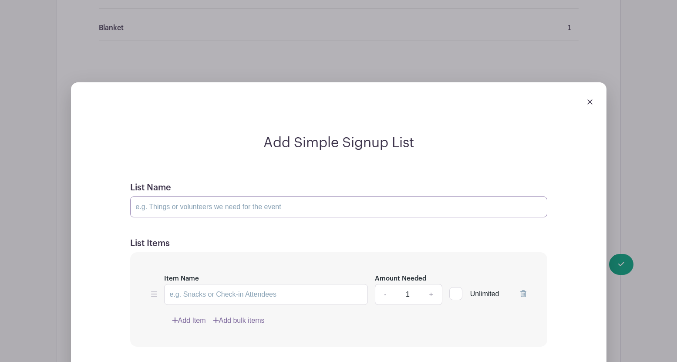
click at [182, 202] on input "List Name" at bounding box center [338, 206] width 417 height 21
type input "KITCHEN"
click at [202, 292] on input "Item Name" at bounding box center [266, 294] width 204 height 21
type input "Dishtowels"
click at [199, 319] on link "Add Item" at bounding box center [189, 320] width 34 height 10
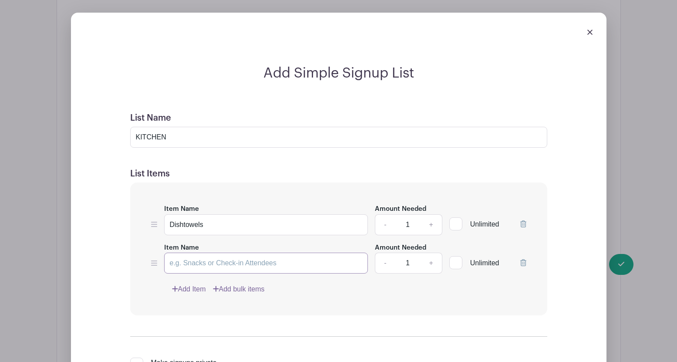
click at [187, 262] on input "Item Name" at bounding box center [266, 263] width 204 height 21
type input "Toaster"
click at [195, 288] on link "Add Item" at bounding box center [189, 289] width 34 height 10
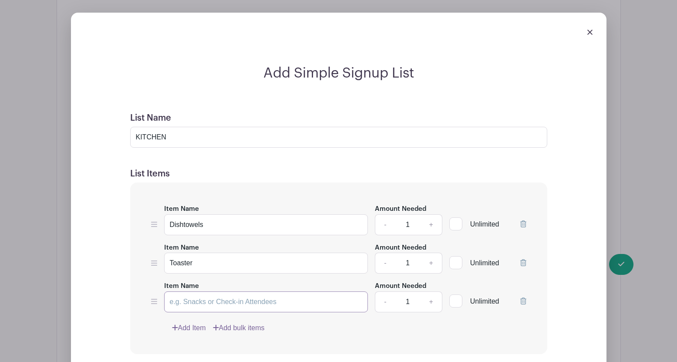
click at [192, 301] on input "Item Name" at bounding box center [266, 301] width 204 height 21
type input "Electric kettle"
click at [194, 325] on link "Add Item" at bounding box center [189, 328] width 34 height 10
click at [194, 342] on input "Item Name" at bounding box center [266, 340] width 204 height 21
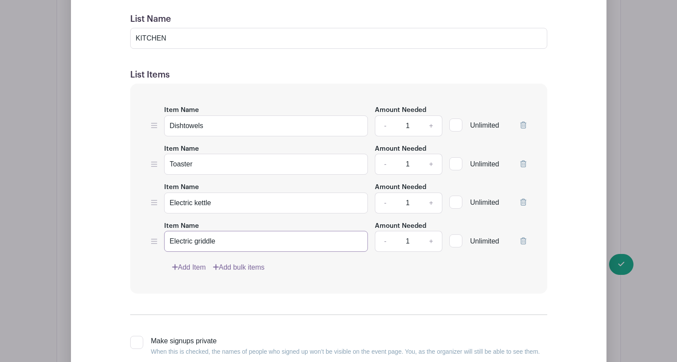
scroll to position [2147, 0]
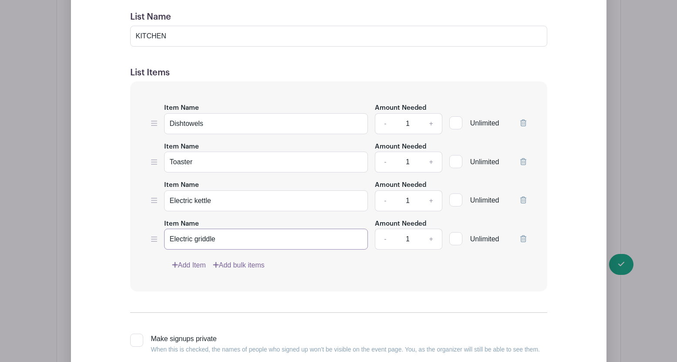
type input "Electric griddle"
click at [189, 266] on link "Add Item" at bounding box center [189, 265] width 34 height 10
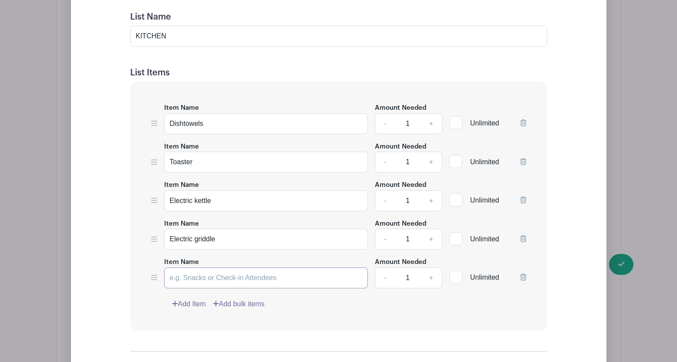
click at [186, 279] on input "Item Name" at bounding box center [266, 277] width 204 height 21
type input "g"
type input "Garbage bin with secure lid"
click at [201, 303] on link "Add Item" at bounding box center [189, 304] width 34 height 10
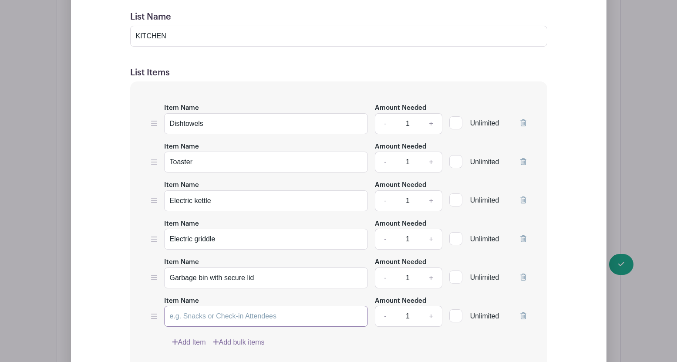
click at [193, 316] on input "Item Name" at bounding box center [266, 316] width 204 height 21
type input "placemats"
click at [432, 316] on link "+" at bounding box center [431, 316] width 22 height 21
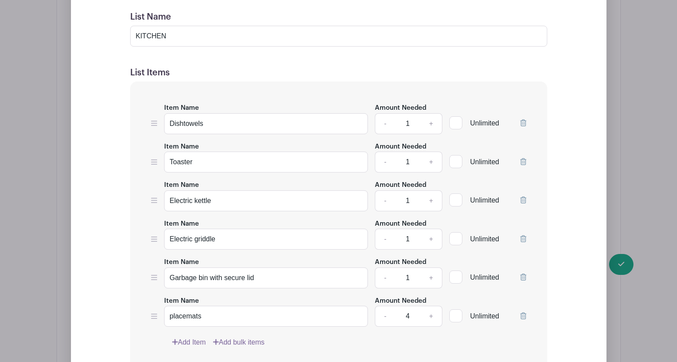
click at [432, 316] on link "+" at bounding box center [431, 316] width 22 height 21
type input "6"
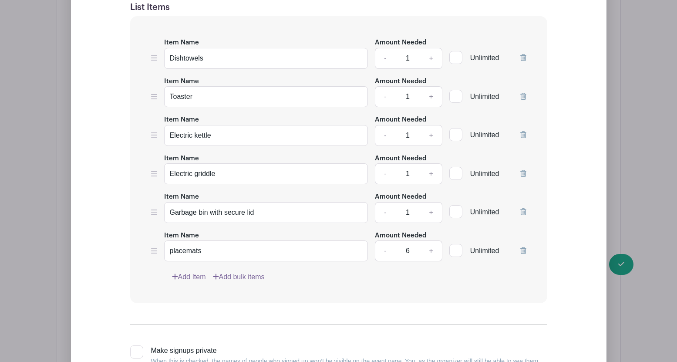
scroll to position [2214, 0]
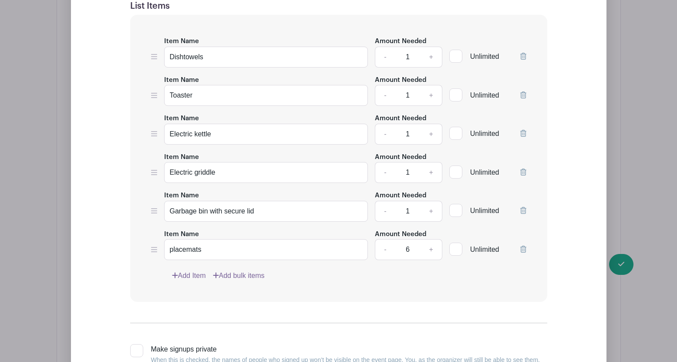
click at [186, 274] on link "Add Item" at bounding box center [189, 276] width 34 height 10
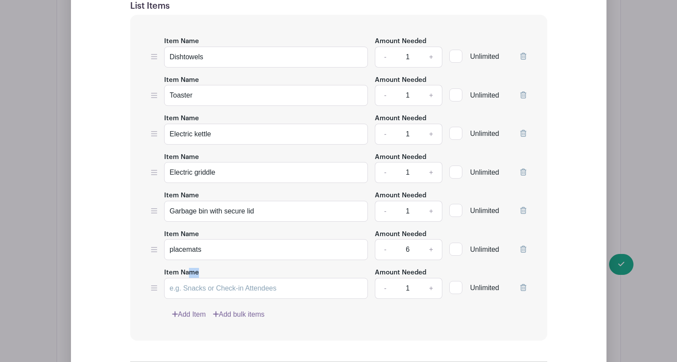
drag, startPoint x: 186, startPoint y: 274, endPoint x: 192, endPoint y: 293, distance: 19.9
click at [192, 293] on div "Item Name" at bounding box center [266, 283] width 204 height 32
click at [182, 290] on input "Item Name" at bounding box center [266, 288] width 204 height 21
type input "Set of food storage containers"
click at [183, 314] on link "Add Item" at bounding box center [189, 314] width 34 height 10
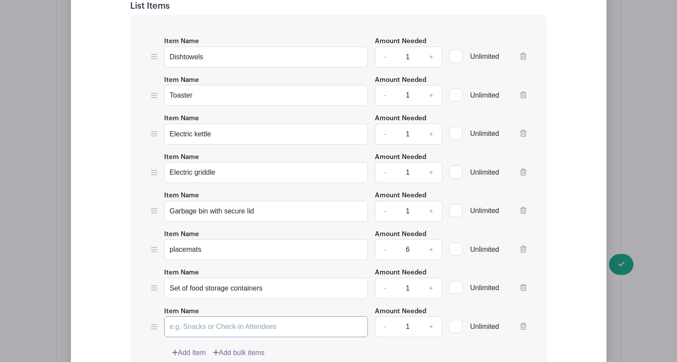
click at [186, 327] on input "Item Name" at bounding box center [266, 326] width 204 height 21
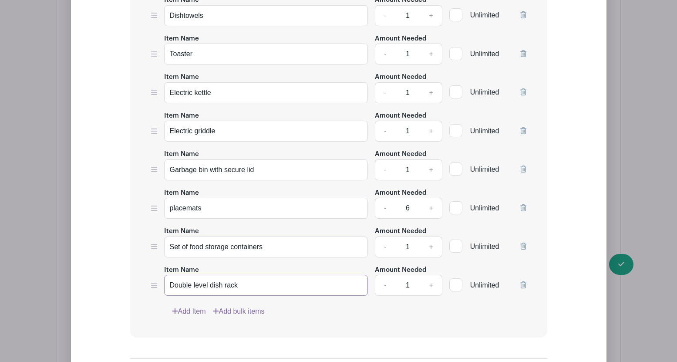
scroll to position [2256, 0]
type input "Double level dish rack"
click at [185, 308] on link "Add Item" at bounding box center [189, 311] width 34 height 10
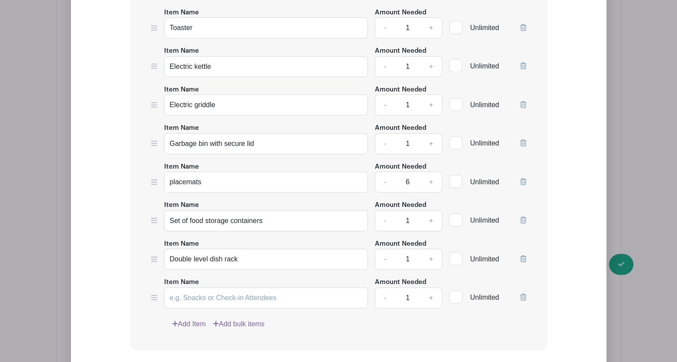
scroll to position [2282, 0]
click at [185, 298] on input "Item Name" at bounding box center [266, 297] width 204 height 21
type input "Countertop utensils holder"
click at [193, 324] on link "Add Item" at bounding box center [189, 323] width 34 height 10
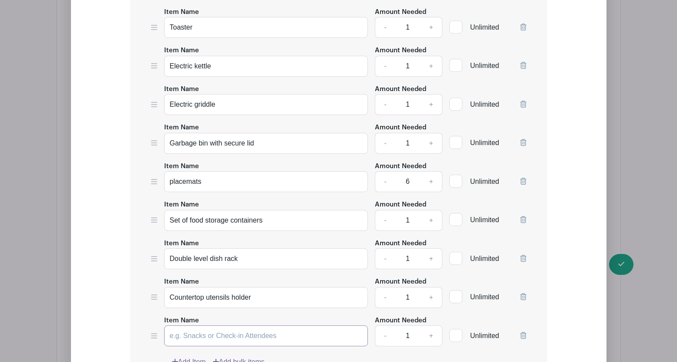
click at [193, 335] on input "Item Name" at bounding box center [266, 335] width 204 height 21
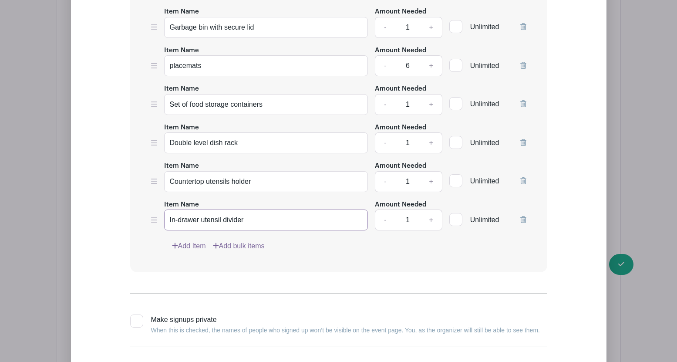
scroll to position [2399, 0]
type input "In-drawer utensil divider"
click at [188, 244] on link "Add Item" at bounding box center [189, 245] width 34 height 10
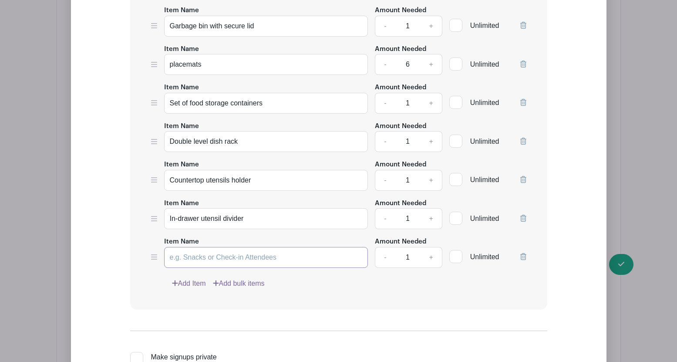
click at [185, 257] on input "Item Name" at bounding box center [266, 257] width 204 height 21
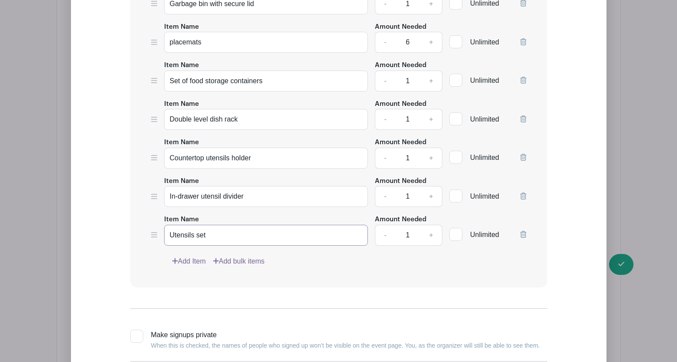
scroll to position [2430, 0]
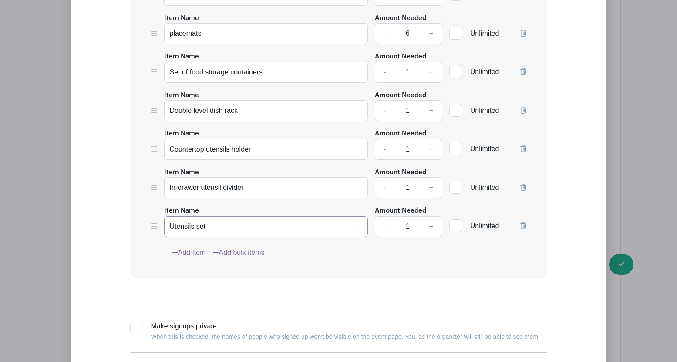
type input "Utensils set"
click at [185, 253] on link "Add Item" at bounding box center [189, 252] width 34 height 10
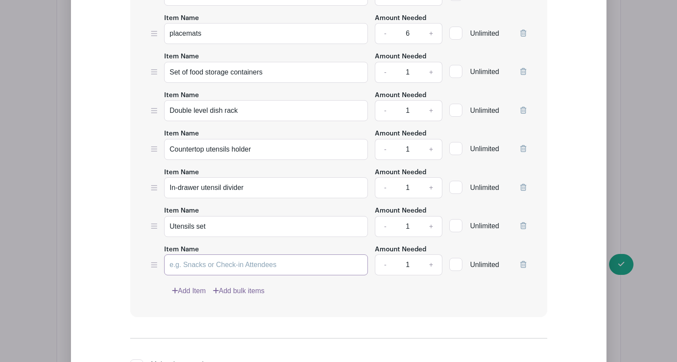
click at [184, 267] on input "Item Name" at bounding box center [266, 264] width 204 height 21
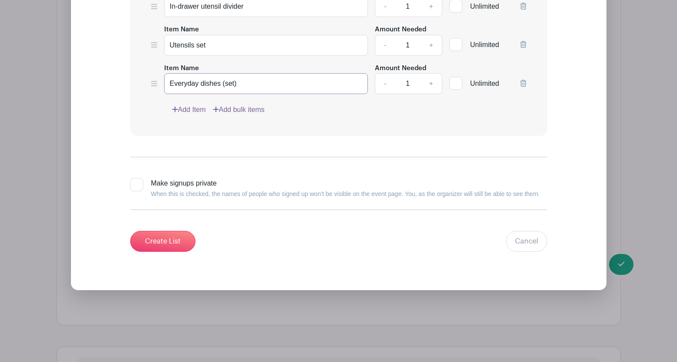
scroll to position [2616, 0]
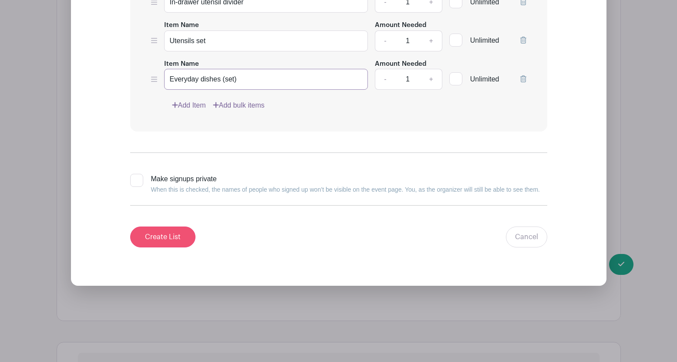
type input "Everyday dishes (set)"
click at [154, 233] on input "Create List" at bounding box center [162, 237] width 65 height 21
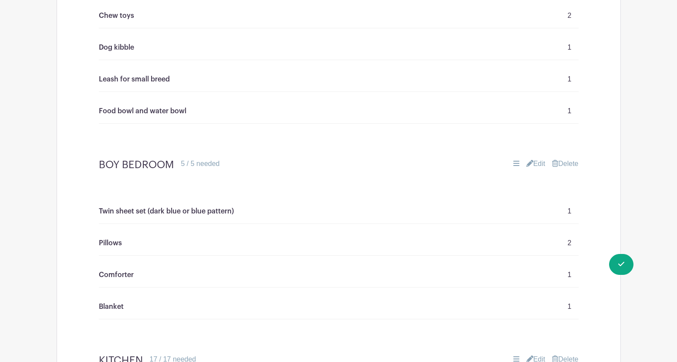
scroll to position [1699, 0]
click at [539, 160] on link "Edit" at bounding box center [536, 162] width 19 height 10
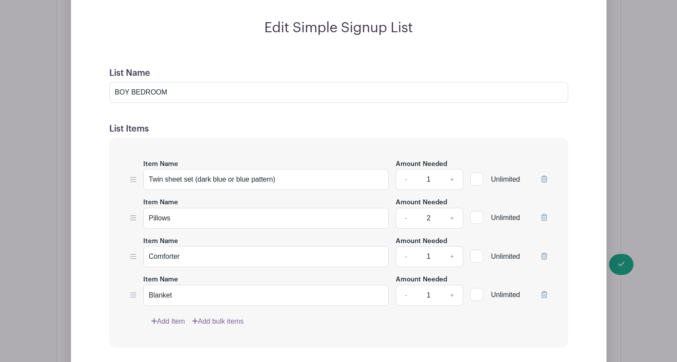
scroll to position [2044, 0]
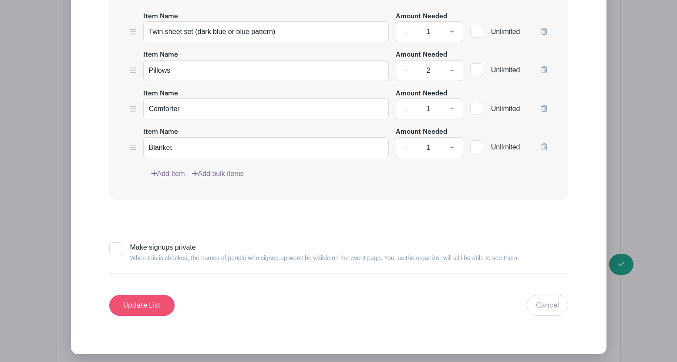
click at [159, 299] on input "Update List" at bounding box center [141, 305] width 65 height 21
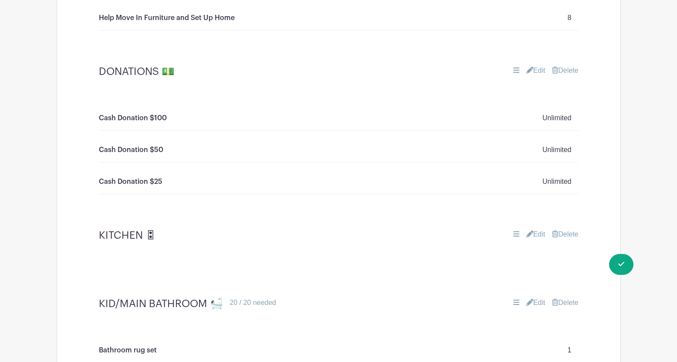
scroll to position [640, 0]
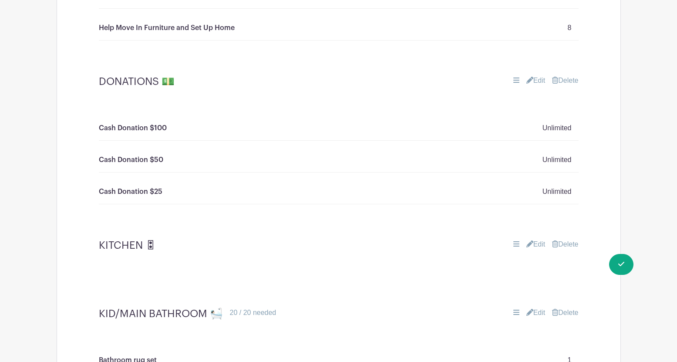
click at [565, 243] on link "Delete" at bounding box center [565, 244] width 26 height 10
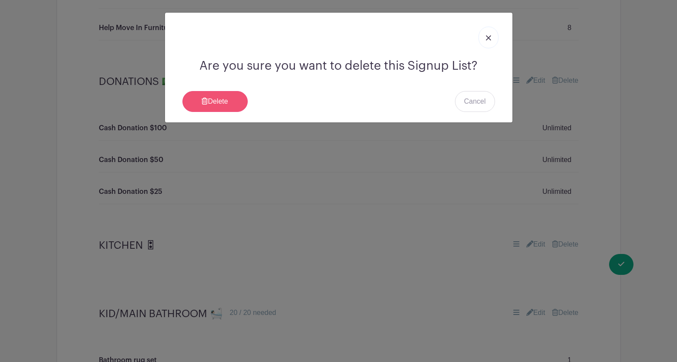
click at [219, 102] on link "Delete" at bounding box center [215, 101] width 65 height 21
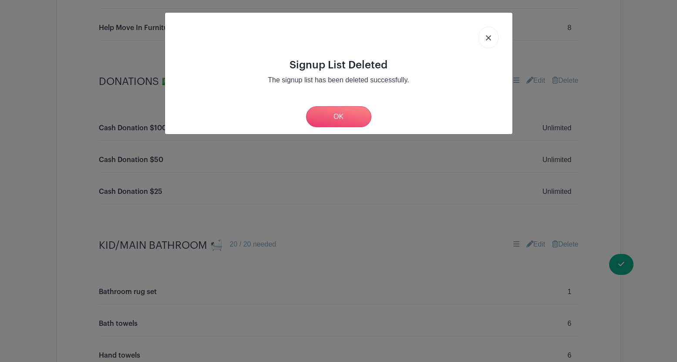
click at [337, 123] on link "OK" at bounding box center [338, 116] width 65 height 21
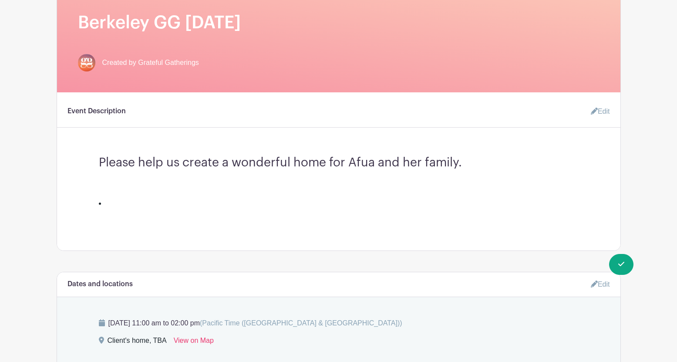
scroll to position [156, 0]
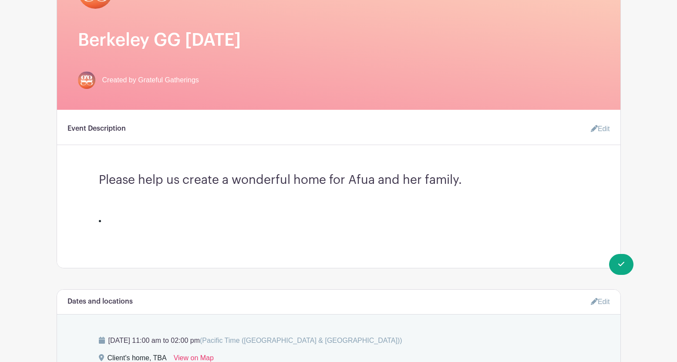
click at [463, 181] on h3 "Please help us create a wonderful home for Afua and her family." at bounding box center [339, 177] width 480 height 22
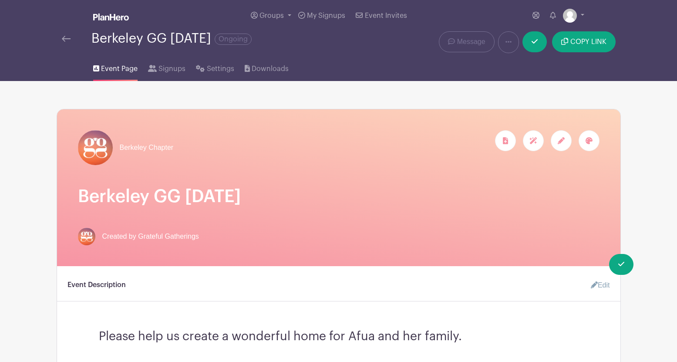
scroll to position [0, 0]
click at [578, 47] on button "COPY LINK" at bounding box center [583, 41] width 63 height 21
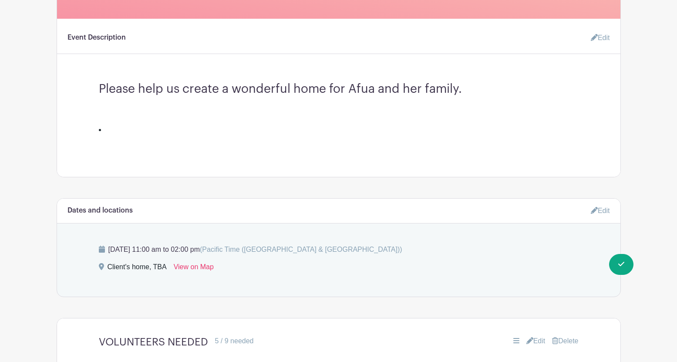
scroll to position [165, 0]
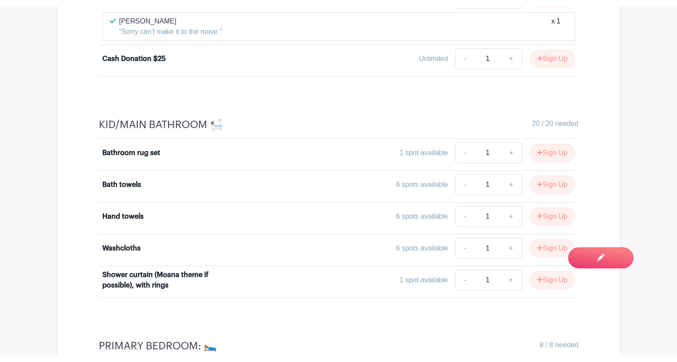
scroll to position [839, 0]
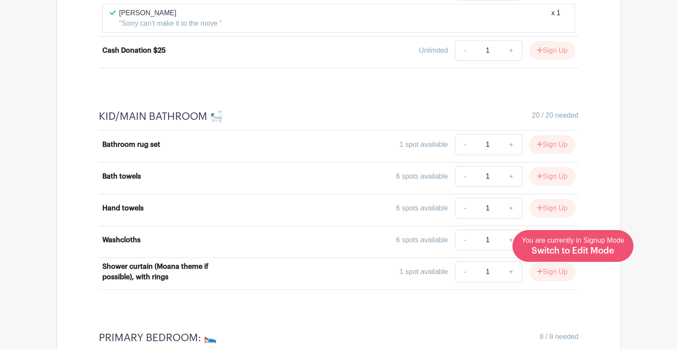
click at [599, 254] on span "Switch to Edit Mode" at bounding box center [573, 251] width 83 height 9
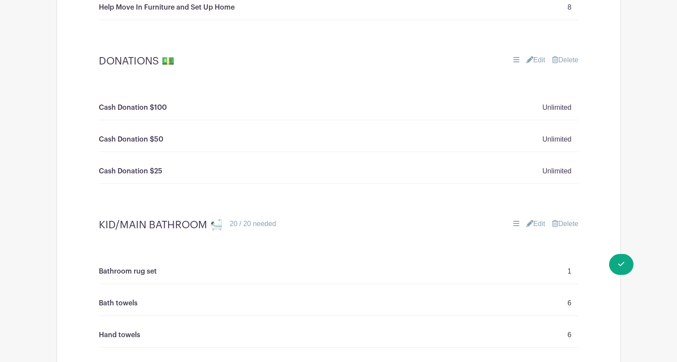
scroll to position [818, 0]
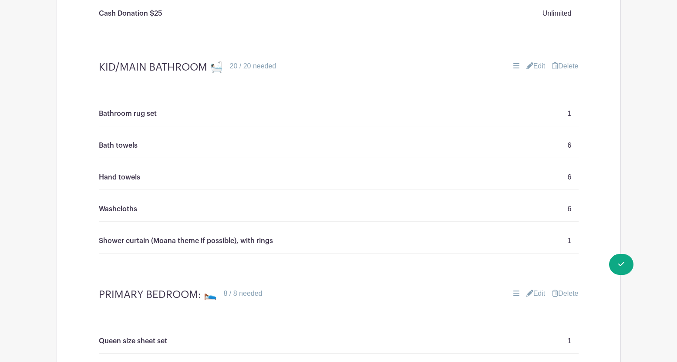
click at [533, 68] on link "Edit" at bounding box center [536, 66] width 19 height 10
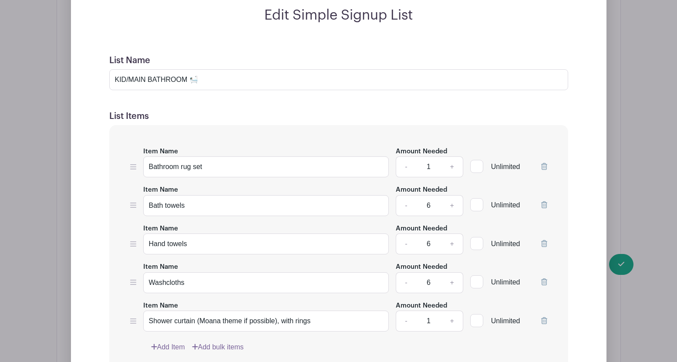
scroll to position [932, 0]
click at [217, 209] on input "Bath towels" at bounding box center [266, 204] width 246 height 21
type input "Bath towels Set of 6 or 8 (white or white pattern)"
click at [404, 205] on link "-" at bounding box center [406, 204] width 20 height 21
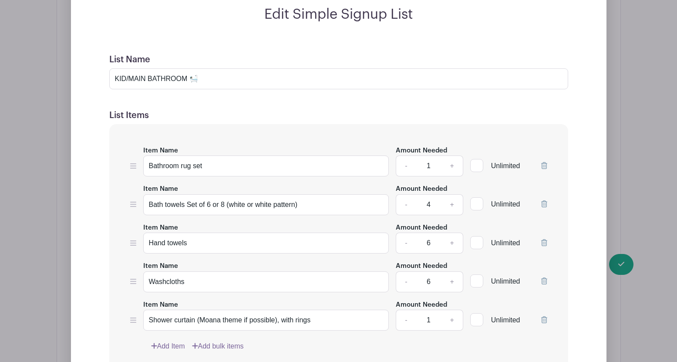
click at [404, 205] on link "-" at bounding box center [406, 204] width 20 height 21
type input "1"
click at [191, 244] on input "Hand towels" at bounding box center [266, 243] width 246 height 21
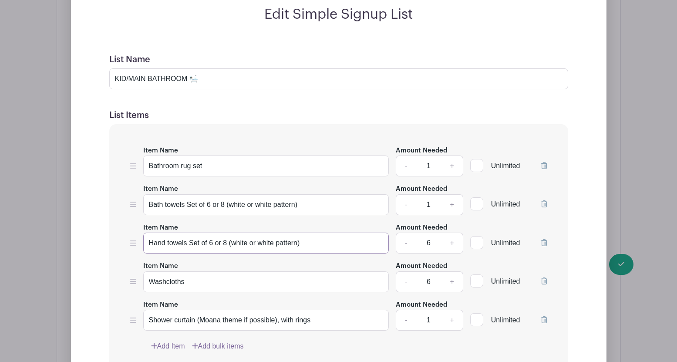
type input "Hand towels Set of 6 or 8 (white or white pattern)"
click at [405, 244] on link "-" at bounding box center [406, 243] width 20 height 21
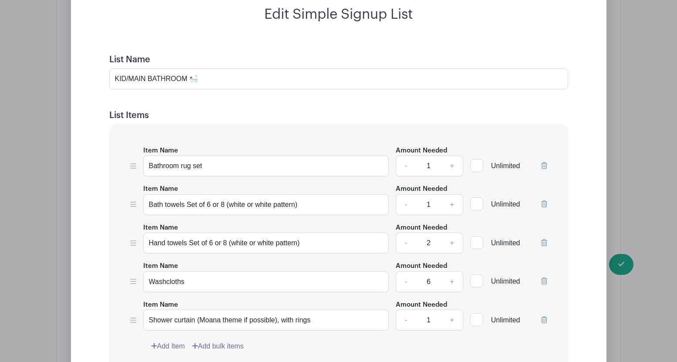
click at [405, 244] on link "-" at bounding box center [406, 243] width 20 height 21
type input "1"
click at [210, 287] on input "Washcloths" at bounding box center [266, 281] width 246 height 21
type input "Washcloths Set of 6 or 8"
click at [406, 282] on link "-" at bounding box center [406, 281] width 20 height 21
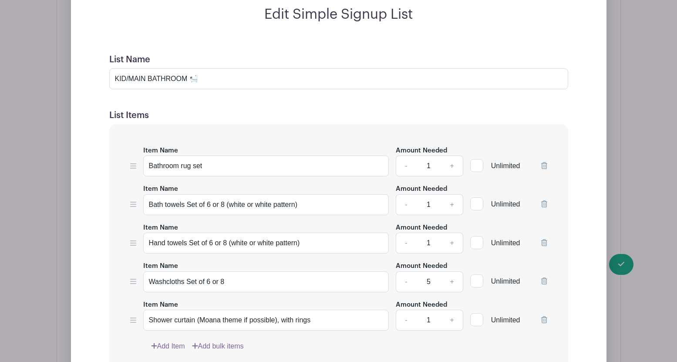
click at [406, 282] on link "-" at bounding box center [406, 281] width 20 height 21
type input "1"
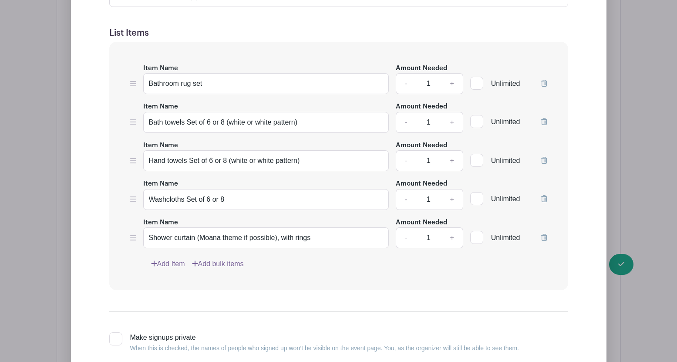
scroll to position [1063, 0]
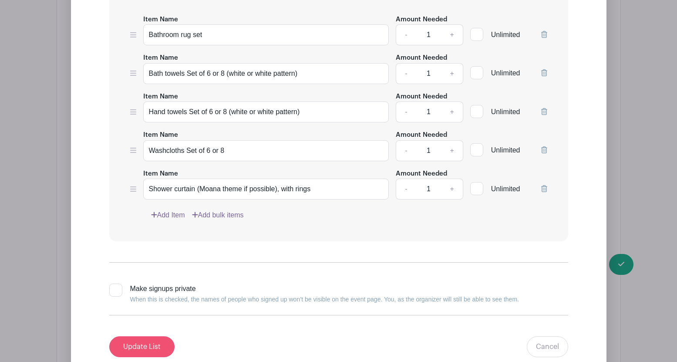
click at [135, 345] on input "Update List" at bounding box center [141, 346] width 65 height 21
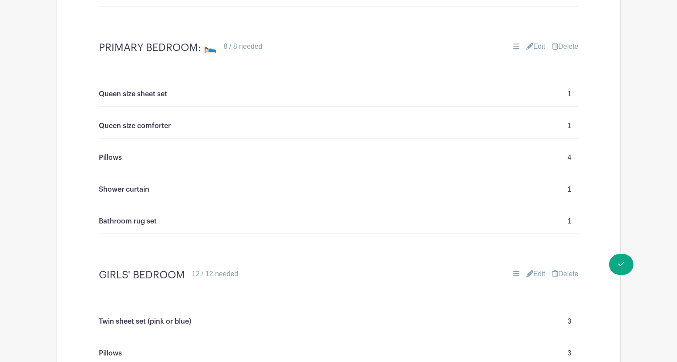
scroll to position [1106, 0]
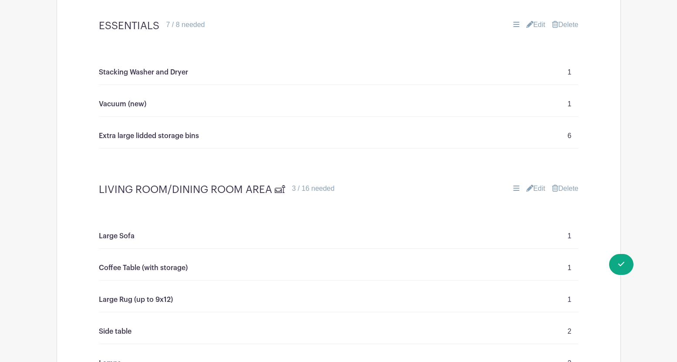
scroll to position [914, 0]
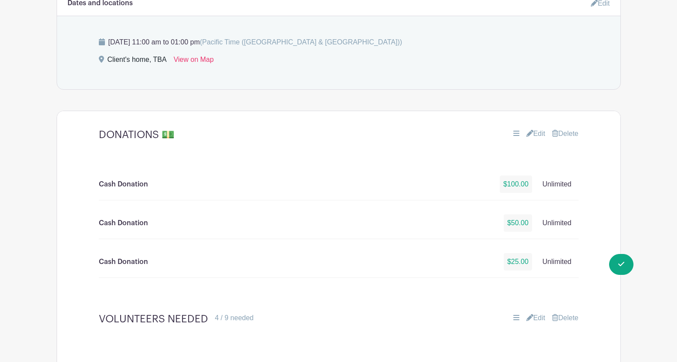
scroll to position [491, 0]
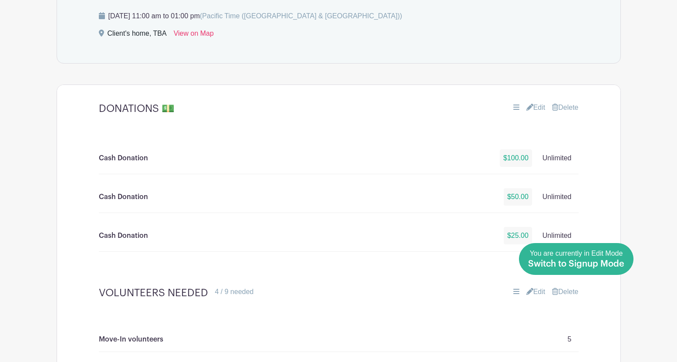
click at [620, 260] on span "Switch to Signup Mode" at bounding box center [576, 264] width 96 height 9
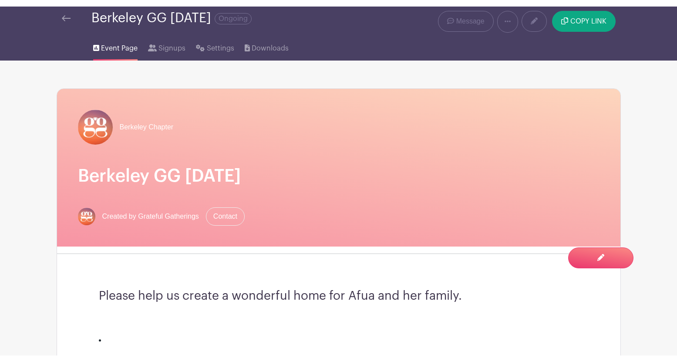
scroll to position [14, 0]
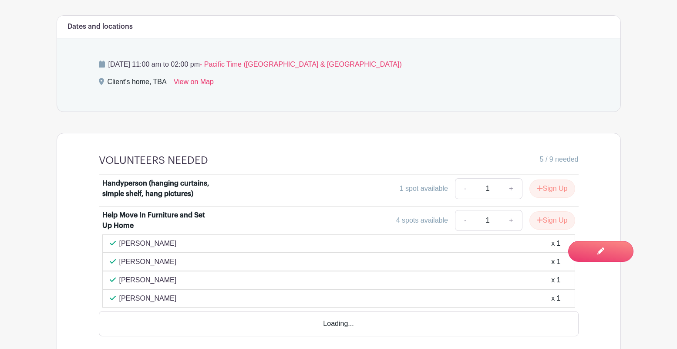
scroll to position [412, 0]
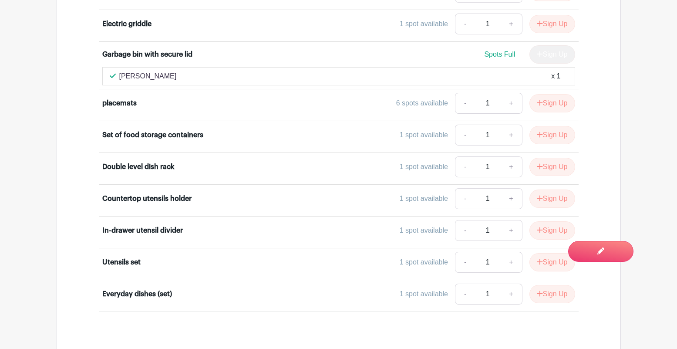
scroll to position [1894, 0]
